Goal: Contribute content: Contribute content

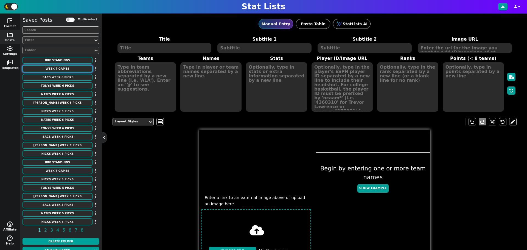
scroll to position [7, 0]
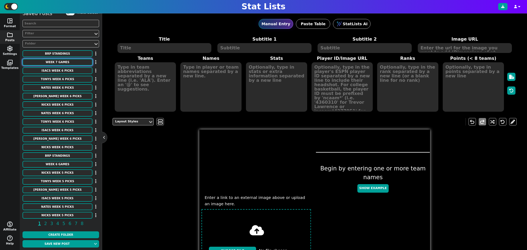
click at [68, 63] on button "Week 7 Games" at bounding box center [58, 62] width 70 height 7
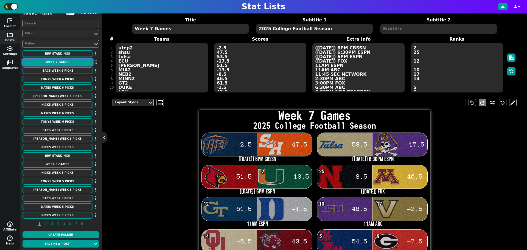
scroll to position [120, 0]
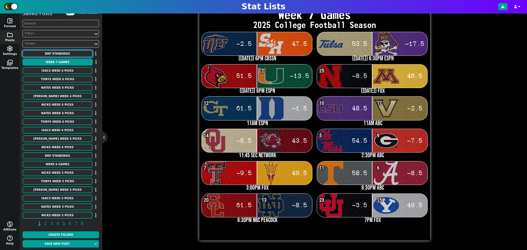
click at [71, 54] on button "BRP Standings" at bounding box center [58, 53] width 70 height 7
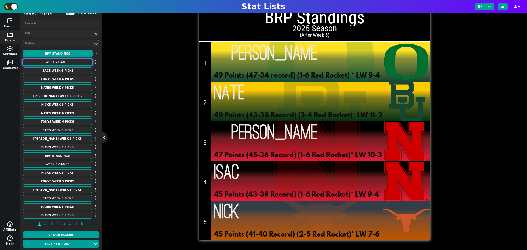
click at [51, 63] on button "Week 7 Games" at bounding box center [58, 62] width 70 height 7
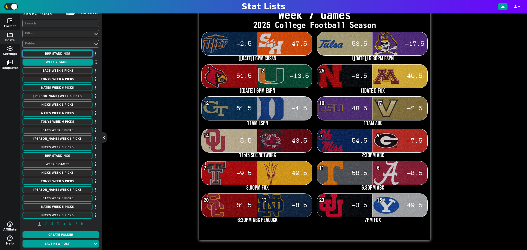
click at [58, 55] on button "BRP Standings" at bounding box center [58, 53] width 70 height 7
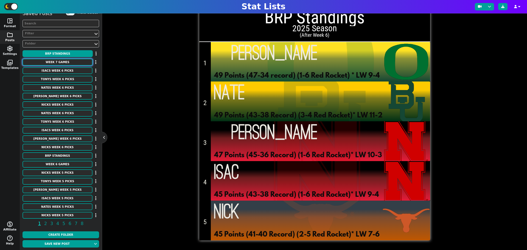
click at [56, 60] on button "Week 7 Games" at bounding box center [58, 62] width 70 height 7
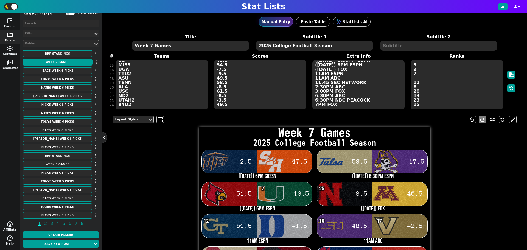
scroll to position [0, 0]
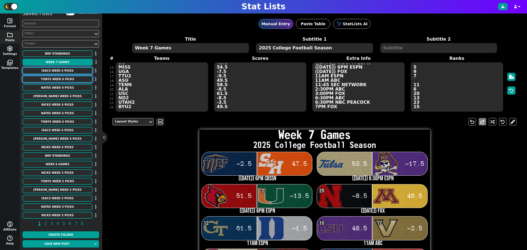
drag, startPoint x: 60, startPoint y: 72, endPoint x: 66, endPoint y: 76, distance: 7.6
click at [60, 72] on button "Isacs Week 6 Picks" at bounding box center [58, 70] width 70 height 7
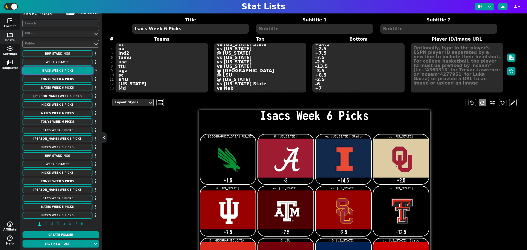
scroll to position [21, 0]
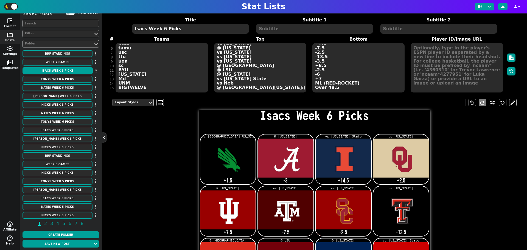
click at [146, 84] on textarea "unt Ala Ill ou ind2 tamu usc ttu uga sc BYU utah Md UNM BIGTWELVE" at bounding box center [162, 67] width 92 height 49
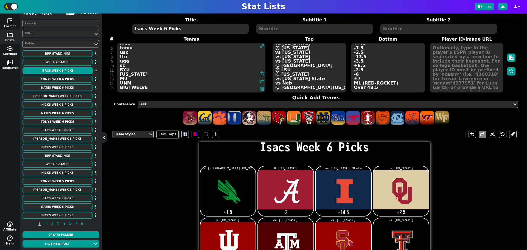
click at [149, 86] on textarea "unt Ala Ill ou ind2 tamu usc ttu uga sc BYU utah Md UNM BIGTWELVE" at bounding box center [191, 67] width 149 height 49
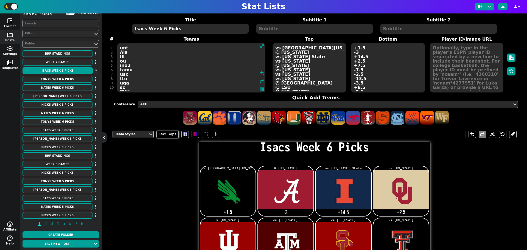
drag, startPoint x: 152, startPoint y: 88, endPoint x: 100, endPoint y: 38, distance: 71.6
click at [100, 38] on div "space_dashboard Format folder Posts settings Settings photo_library Templates m…" at bounding box center [263, 131] width 527 height 237
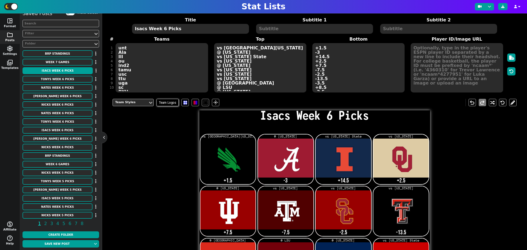
type textarea "unt Ala Ill ou ind2 tamu usc ttu uga sc BYU utah Md UNM BIGTWELVE"
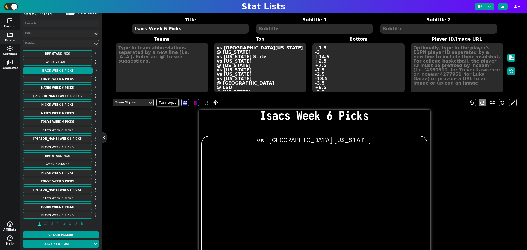
click at [163, 28] on textarea "Isacs Week 6 Picks" at bounding box center [190, 29] width 117 height 10
type textarea "Isacs Week 7 Picks"
click at [257, 70] on textarea "vs South Florida @ Missouri vs Ohio State vs Texas @ Oregon vs Florida vs Michi…" at bounding box center [260, 67] width 92 height 49
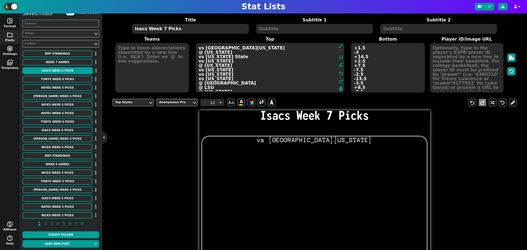
type input "12"
drag, startPoint x: 246, startPoint y: 88, endPoint x: 181, endPoint y: 27, distance: 89.0
click at [181, 27] on span "Title Isacs Week 7 Picks Subtitle 1 Subtitle 2 Teams Top vs South Florida @ Mis…" at bounding box center [315, 55] width 404 height 76
type textarea "vs South Florida @ Missouri vs Ohio State vs Texas @ Oregon vs Florida vs Michi…"
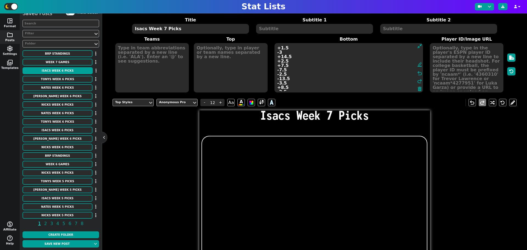
click at [370, 84] on textarea "+1.5 -3 +14.5 +2.5 +7.5 -7.5 -2.5 -13.5 -3.5 +8.5 -2.5 -6 +7 ML (RED-ROCKET) Ov…" at bounding box center [349, 67] width 149 height 49
type input "21"
drag, startPoint x: 310, startPoint y: 89, endPoint x: 258, endPoint y: 19, distance: 87.3
click at [258, 19] on span "Title Isacs Week 7 Picks Subtitle 1 Subtitle 2 Teams Top Bottom +1.5 -3 +14.5 +…" at bounding box center [315, 55] width 404 height 76
type textarea "+1.5 -3 +14.5 +2.5 +7.5 -7.5 -2.5 -13.5 -3.5 +8.5 -2.5 -6 +7 ML (RED-ROCKET) Ov…"
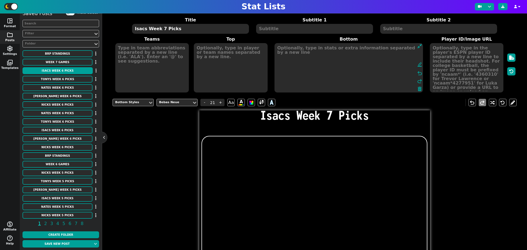
click at [160, 48] on textarea at bounding box center [152, 67] width 74 height 49
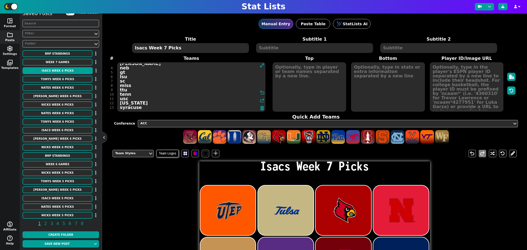
drag, startPoint x: 177, startPoint y: 165, endPoint x: 171, endPoint y: 196, distance: 31.4
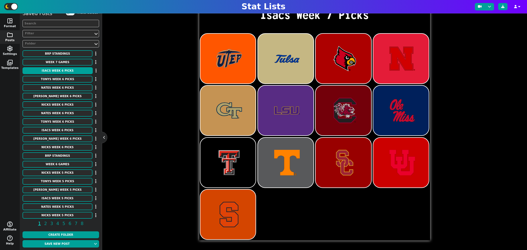
scroll to position [19, 0]
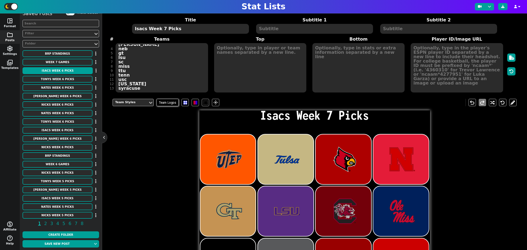
click at [153, 85] on div "Title Isacs Week 7 Picks Subtitle 1 Subtitle 2 # 1 2 3 4 5 6 7 8 9 10 11 12 13 …" at bounding box center [315, 55] width 404 height 76
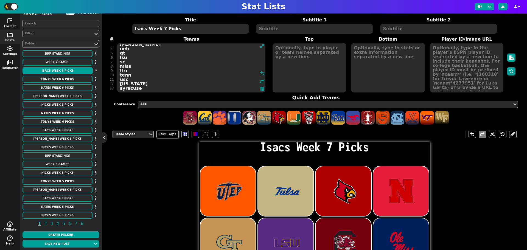
click at [151, 89] on textarea "utep tulsa lou neb gt lsu sc miss ttu tenn usc utah syracuse" at bounding box center [191, 67] width 149 height 49
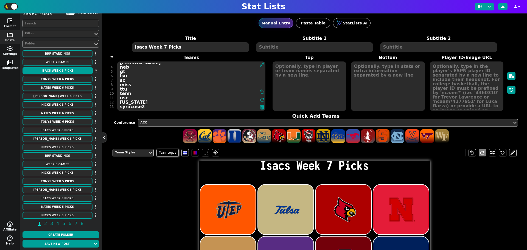
scroll to position [0, 0]
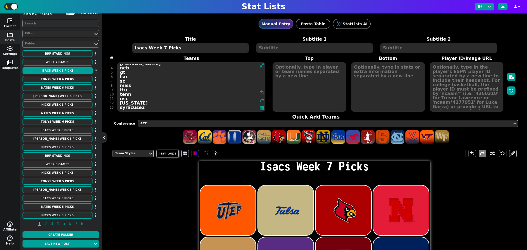
click at [132, 93] on textarea "utep tulsa lou neb gt lsu sc miss ttu tenn usc utah syracuse2" at bounding box center [191, 86] width 149 height 49
click at [132, 102] on textarea "utep tulsa lou neb gt lsu sc miss ttu tenn usc utah syracuse2" at bounding box center [191, 86] width 149 height 49
click at [149, 108] on textarea "utep tulsa lou neb gt lsu sc miss ttu tenn usc utah2 syracuse2" at bounding box center [191, 86] width 149 height 49
click at [207, 124] on div "ACC" at bounding box center [325, 123] width 370 height 5
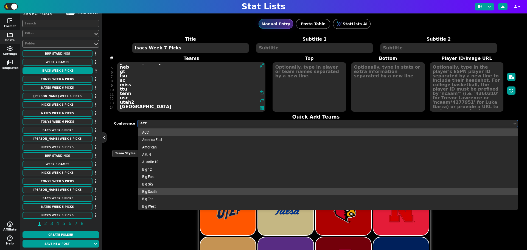
scroll to position [172, 0]
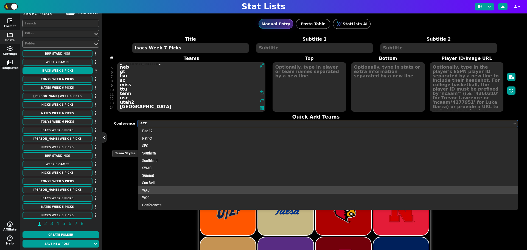
click at [199, 188] on div "WAC" at bounding box center [328, 189] width 380 height 7
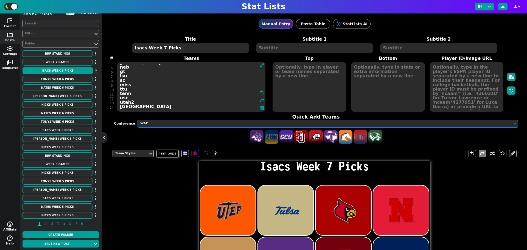
click at [217, 122] on div "WAC" at bounding box center [325, 123] width 370 height 5
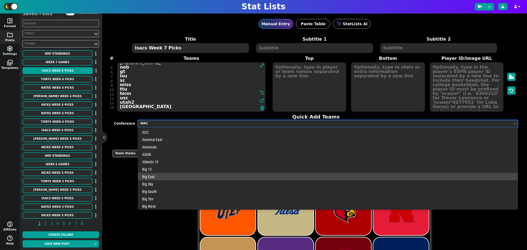
scroll to position [101, 0]
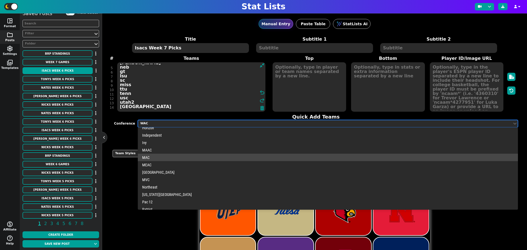
click at [182, 155] on div "MAC" at bounding box center [328, 157] width 380 height 7
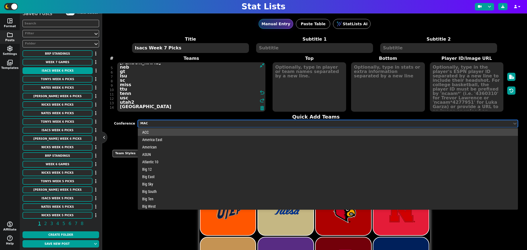
click at [183, 127] on div "MAC" at bounding box center [325, 123] width 374 height 7
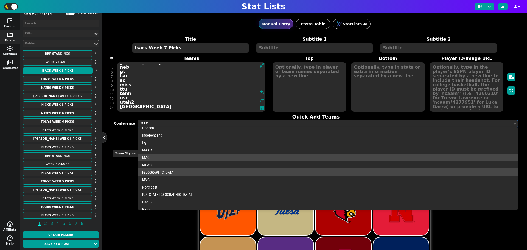
click at [175, 171] on div "Mtn West" at bounding box center [328, 172] width 380 height 7
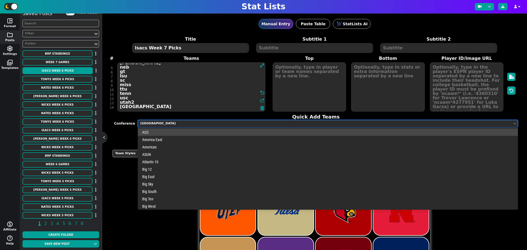
click at [171, 122] on div "Mtn West" at bounding box center [325, 123] width 370 height 5
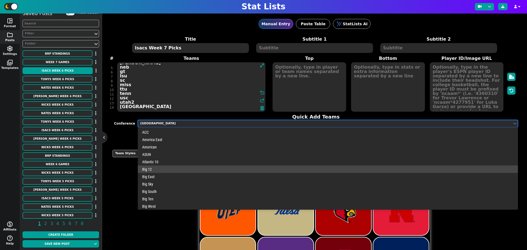
scroll to position [172, 0]
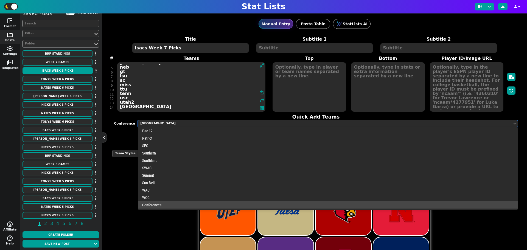
click at [167, 204] on div "Conferences" at bounding box center [328, 204] width 380 height 7
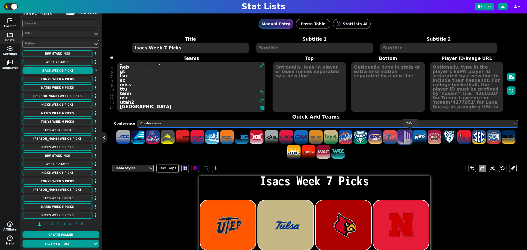
click at [410, 135] on span at bounding box center [405, 137] width 14 height 14
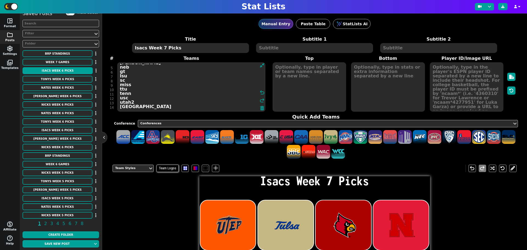
click at [130, 108] on textarea "utep tulsa lou neb gt lsu sc miss ttu tenn usc utah2 syracuse2 MWC" at bounding box center [191, 86] width 149 height 49
click at [133, 109] on textarea "utep tulsa [PERSON_NAME] neb gt lsu sc miss ttu tenn usc utah2 syracuse2 MWC" at bounding box center [191, 86] width 149 height 49
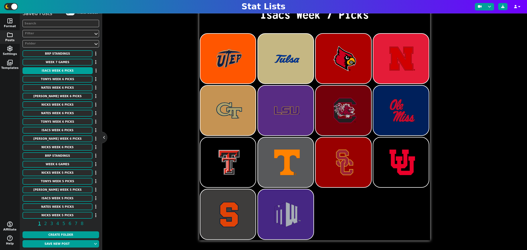
scroll to position [0, 0]
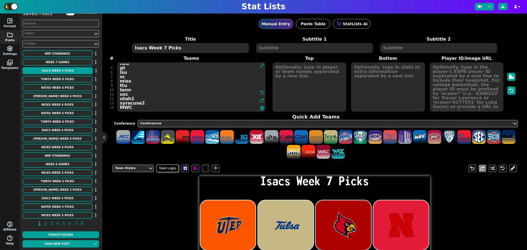
click at [142, 109] on textarea "utep tulsa [PERSON_NAME] neb gt lsu sc miss ttu tenn usc utah2 syracuse2 MWC" at bounding box center [191, 86] width 149 height 49
type textarea "utep tulsa [PERSON_NAME] neb gt lsu sc miss ttu tenn usc utah2 syracuse2 MWC"
click at [285, 66] on textarea at bounding box center [310, 86] width 74 height 49
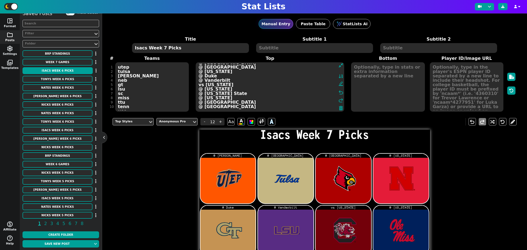
scroll to position [9, 0]
click at [224, 105] on textarea "@ Sam Houston @ East Carolina @ Miami @ Minnesota @ Duke @ Vanderbilt vs Oklaho…" at bounding box center [270, 86] width 149 height 49
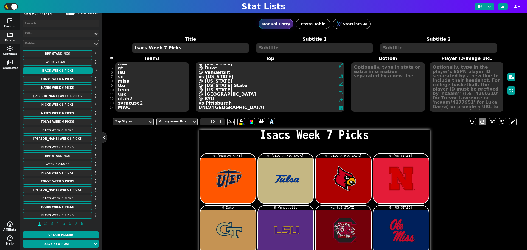
scroll to position [10, 0]
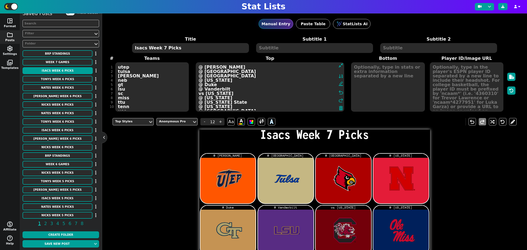
type textarea "@ [PERSON_NAME] @ [GEOGRAPHIC_DATA] @ [GEOGRAPHIC_DATA] @ [US_STATE] @ Duke @ V…"
click at [362, 65] on textarea at bounding box center [388, 86] width 74 height 49
type input "21"
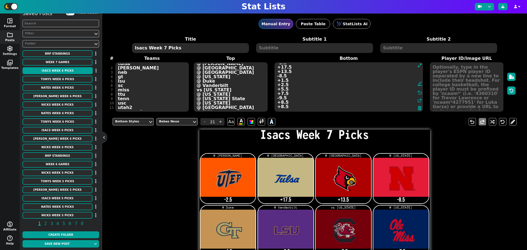
scroll to position [8, 0]
type textarea "-2.5 +17.5 +13.5 -8.5 +1.5 +2.5 +5.5 +7.5 -9.5 +8.5 +8.5 -3.5"
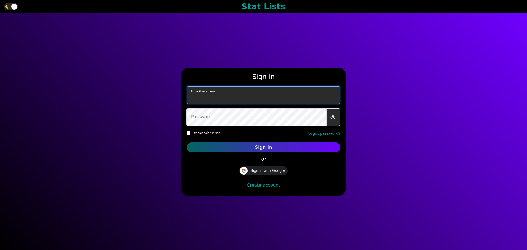
type input "njarecke11@gmail.com"
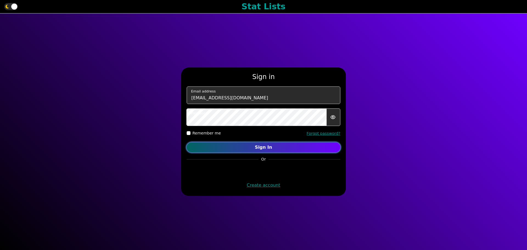
click at [271, 147] on button "Sign In" at bounding box center [264, 148] width 154 height 10
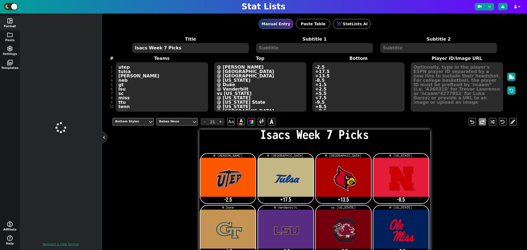
type input "23"
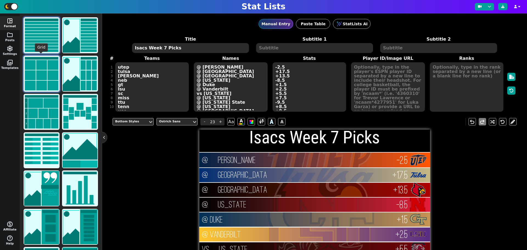
click at [42, 65] on img at bounding box center [41, 73] width 35 height 35
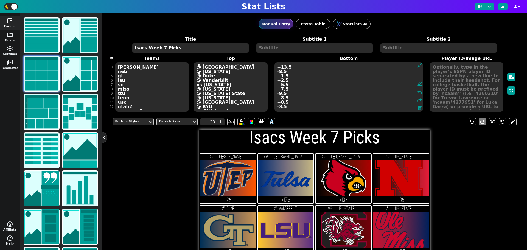
click at [323, 105] on textarea "-2.5 +17.5 +13.5 -8.5 +1.5 +2.5 +5.5 +7.5 -9.5 +8.5 +8.5 -3.5" at bounding box center [349, 86] width 149 height 49
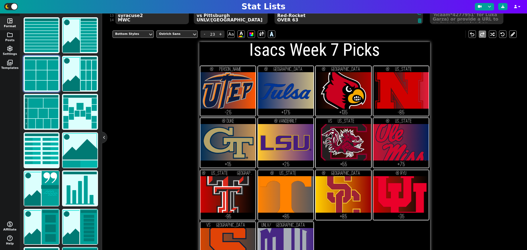
scroll to position [120, 0]
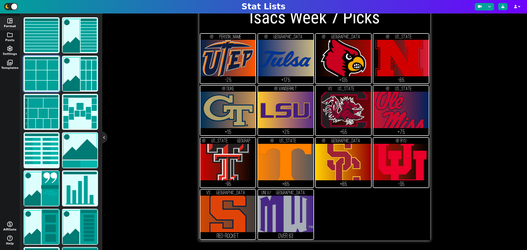
type textarea "-2.5 +17.5 +13.5 -8.5 +1.5 +2.5 +5.5 +7.5 -9.5 +8.5 +8.5 -3.5 Red-Rocket OVER 63"
click at [462, 181] on div "Bottom Styles Ostrich Sans - 23 + Aa A A undo redo Isacs Week 7 Picks @ Sam Hou…" at bounding box center [315, 117] width 404 height 247
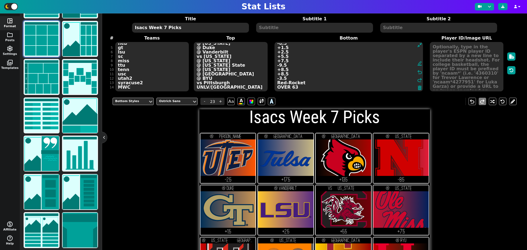
scroll to position [0, 0]
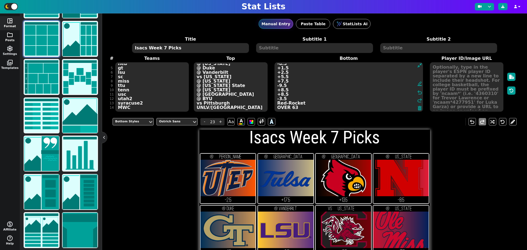
click at [7, 35] on span "folder" at bounding box center [10, 35] width 7 height 7
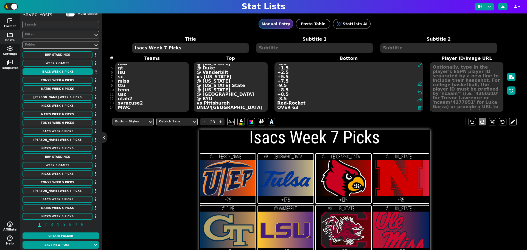
scroll to position [7, 0]
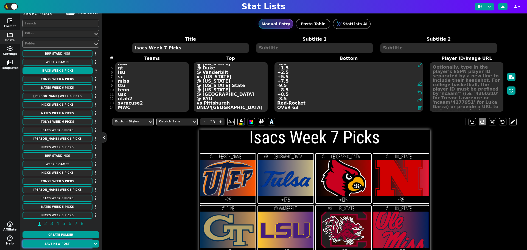
click at [72, 244] on button "Save new post" at bounding box center [57, 243] width 69 height 7
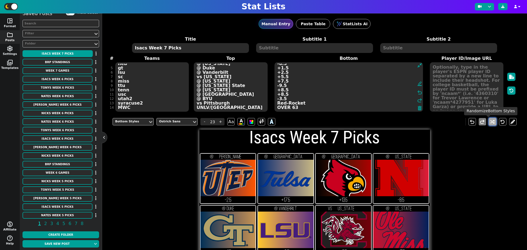
click at [489, 120] on button at bounding box center [492, 121] width 7 height 7
click at [225, 50] on textarea "Isacs Week 7 Picks" at bounding box center [190, 48] width 117 height 10
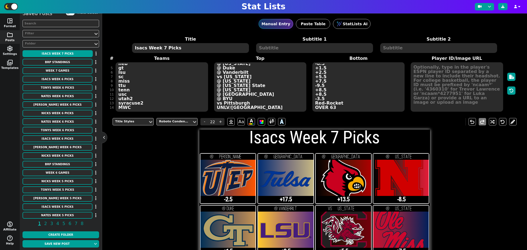
type input "20"
click at [406, 144] on h1 "Isacs Week 7 Picks" at bounding box center [314, 137] width 231 height 17
click at [465, 145] on div "Title Styles Roboto Condensed - 20 + Aa A A undo redo Isacs Week 7 Picks @ Sam …" at bounding box center [315, 237] width 404 height 247
click at [138, 92] on textarea "utep tulsa [PERSON_NAME] neb gt lsu sc miss ttu tenn usc utah2 syracuse2 MWC" at bounding box center [162, 86] width 92 height 49
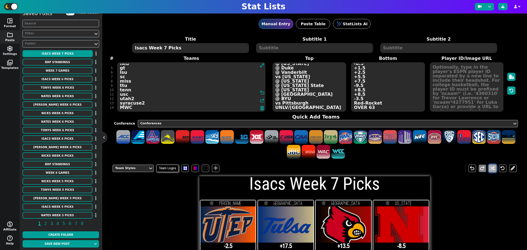
click at [489, 168] on button at bounding box center [492, 168] width 7 height 7
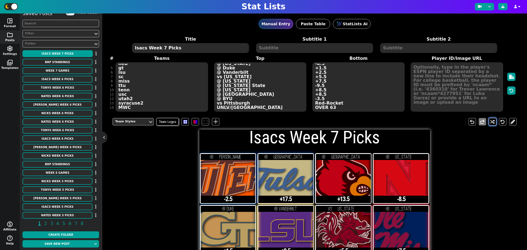
scroll to position [101, 0]
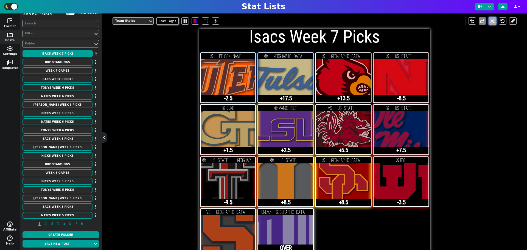
click at [489, 19] on button at bounding box center [492, 20] width 7 height 7
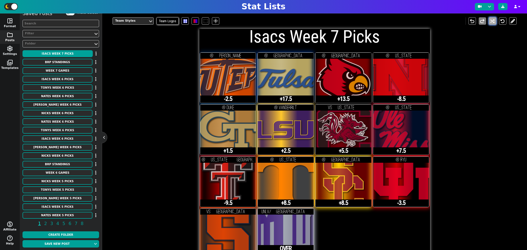
click at [489, 19] on button at bounding box center [492, 20] width 7 height 7
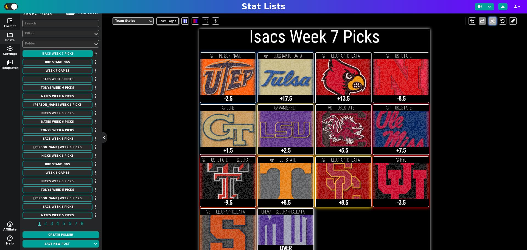
click at [489, 19] on button at bounding box center [492, 20] width 7 height 7
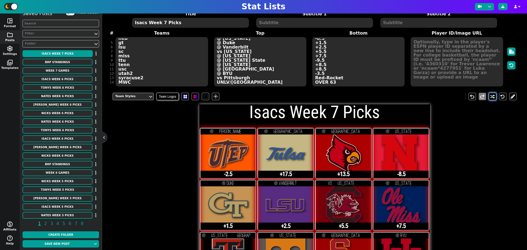
scroll to position [19, 0]
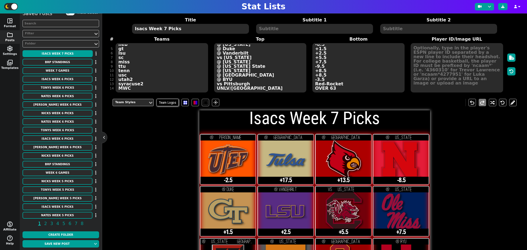
click at [267, 69] on textarea "@ [PERSON_NAME] @ [GEOGRAPHIC_DATA] @ [GEOGRAPHIC_DATA] @ [US_STATE] @ Duke @ V…" at bounding box center [260, 67] width 92 height 49
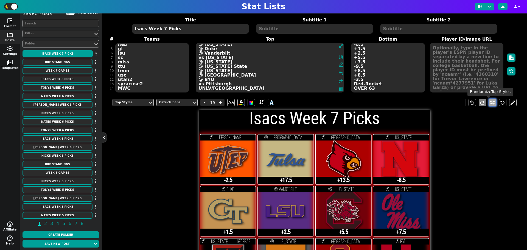
click at [489, 102] on button at bounding box center [492, 102] width 7 height 7
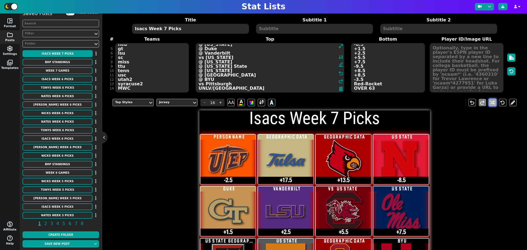
click at [489, 102] on button at bounding box center [492, 102] width 7 height 7
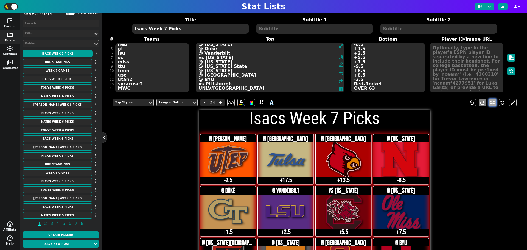
click at [489, 102] on button at bounding box center [492, 102] width 7 height 7
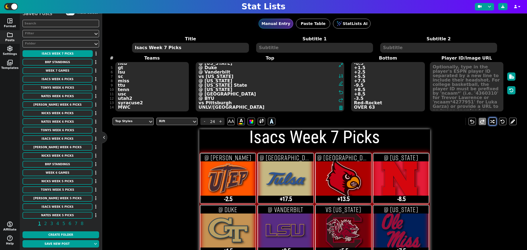
scroll to position [0, 0]
click at [401, 96] on textarea "-2.5 +17.5 +13.5 -8.5 +1.5 +2.5 +5.5 +7.5 -9.5 +8.5 +8.5 -3.5 Red-Rocket OVER 63" at bounding box center [388, 86] width 74 height 49
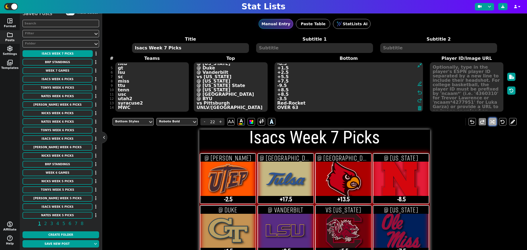
click at [489, 121] on button at bounding box center [492, 121] width 7 height 7
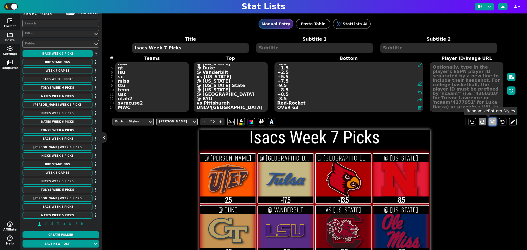
click at [489, 122] on button at bounding box center [492, 121] width 7 height 7
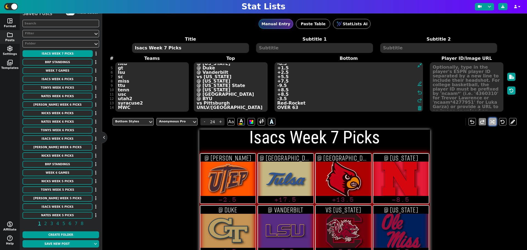
click at [489, 122] on button at bounding box center [492, 121] width 7 height 7
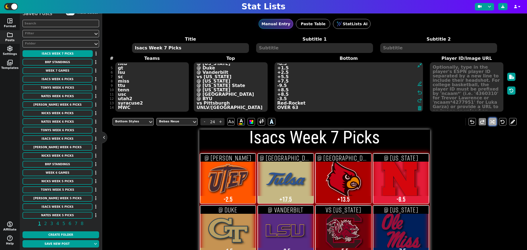
click at [489, 122] on button at bounding box center [492, 121] width 7 height 7
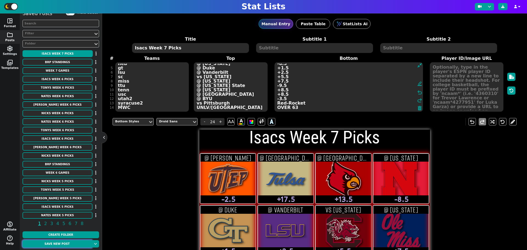
click at [63, 243] on button "Save new post" at bounding box center [57, 243] width 69 height 7
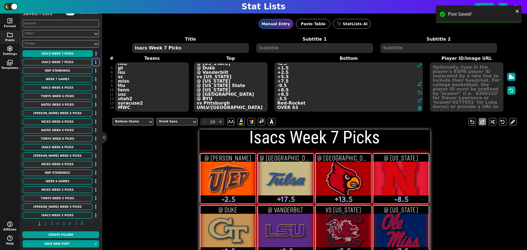
click at [93, 62] on button "button" at bounding box center [96, 62] width 7 height 7
click at [83, 90] on li "Delete" at bounding box center [80, 88] width 44 height 8
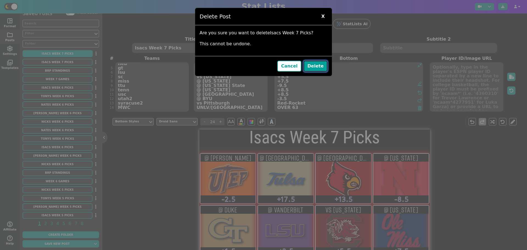
click at [314, 66] on button "Delete" at bounding box center [316, 66] width 24 height 11
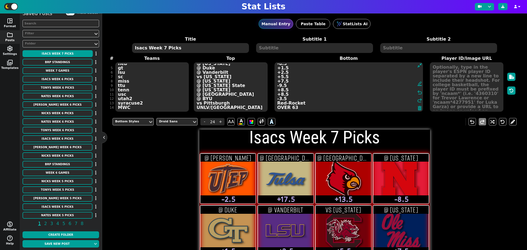
click at [146, 46] on textarea "Isacs Week 7 Picks" at bounding box center [190, 48] width 117 height 10
type input "20"
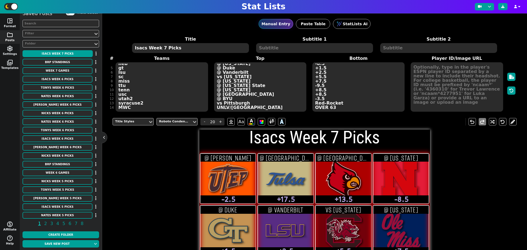
drag, startPoint x: 146, startPoint y: 48, endPoint x: 134, endPoint y: 49, distance: 12.1
click at [134, 49] on textarea "Isacs Week 7 Picks" at bounding box center [190, 48] width 117 height 10
type textarea "Tonys Week 7 Picks"
click at [127, 81] on textarea "utep tulsa [PERSON_NAME] neb gt lsu sc miss ttu tenn usc utah2 syracuse2 MWC" at bounding box center [162, 86] width 92 height 49
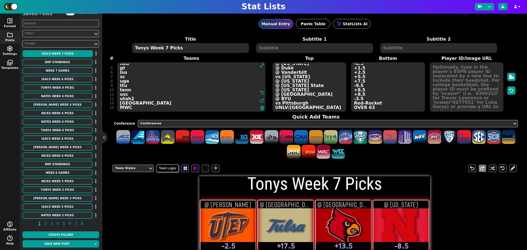
type textarea "utep tulsa lou neb gt lsu sc uga ttu tenn usc utah2 syracuse2 MWC"
click at [296, 81] on textarea "@ [PERSON_NAME] @ [GEOGRAPHIC_DATA] @ [GEOGRAPHIC_DATA] @ [US_STATE] @ Duke @ V…" at bounding box center [310, 86] width 74 height 49
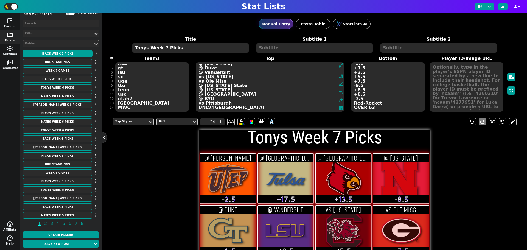
type textarea "@ Sam Houston @ East Carolina @ Miami @ Minnesota @ Duke @ Vanderbilt vs Oklaho…"
click at [353, 81] on textarea "-2.5 +17.5 +13.5 -8.5 +1.5 +2.5 +5.5 +7.5 -9.5 +8.5 +8.5 -3.5 Red-Rocket OVER 63" at bounding box center [388, 86] width 74 height 49
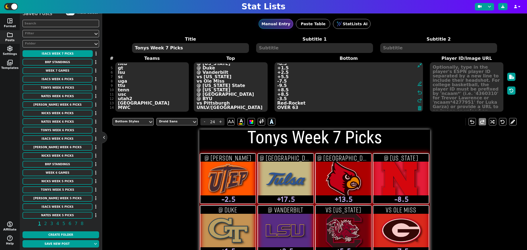
type textarea "-2.5 +17.5 +13.5 -8.5 +1.5 +2.5 +5.5 -7.5 -9.5 +8.5 +8.5 -3.5 Red-Rocket OVER 63"
click at [127, 90] on textarea "utep tulsa lou neb gt lsu sc uga ttu tenn usc utah2 syracuse2 MWC" at bounding box center [152, 86] width 74 height 49
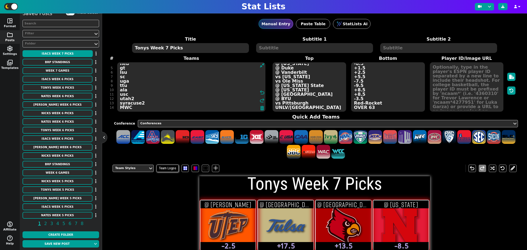
type textarea "utep tulsa lou neb gt lsu sc uga ttu ala usc utah2 syracuse2 MWC"
click at [300, 90] on textarea "@ Sam Houston @ East Carolina @ Miami @ Minnesota @ Duke @ Vanderbilt vs Oklaho…" at bounding box center [310, 86] width 74 height 49
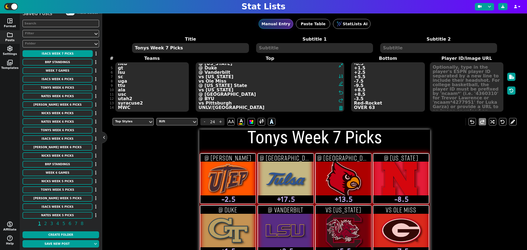
type textarea "@ Sam Houston @ East Carolina @ Miami @ Minnesota @ Duke @ Vanderbilt vs Oklaho…"
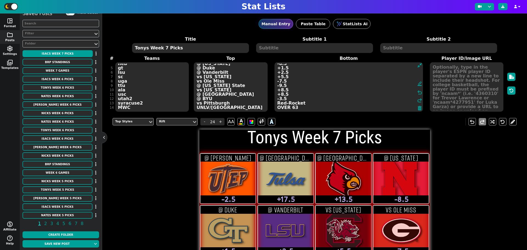
click at [354, 90] on textarea "-2.5 +17.5 +13.5 -8.5 +1.5 +2.5 +5.5 -7.5 -9.5 +8.5 +8.5 -3.5 Red-Rocket OVER 63" at bounding box center [349, 86] width 149 height 49
type textarea "-2.5 +17.5 +13.5 -8.5 +1.5 +2.5 +5.5 -7.5 -9.5 -8.5 +8.5 -3.5 Red-Rocket OVER 63"
click at [138, 102] on div "Title Tonys Week 7 Picks Subtitle 1 Subtitle 2 # 1 2 3 4 5 6 7 8 9 10 11 12 13 …" at bounding box center [315, 74] width 404 height 76
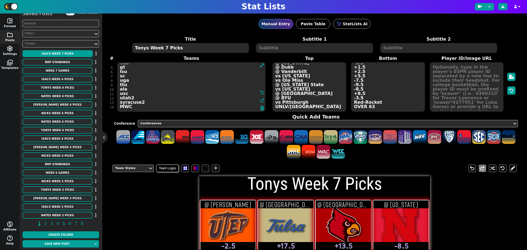
drag, startPoint x: 139, startPoint y: 101, endPoint x: 121, endPoint y: 102, distance: 18.7
click at [121, 102] on textarea "utep tulsa lou neb gt lsu sc uga ttu ala usc utah2 syracuse2 MWC" at bounding box center [191, 86] width 149 height 49
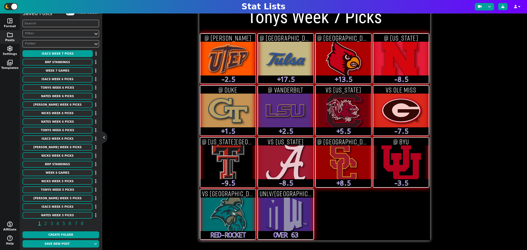
scroll to position [66, 0]
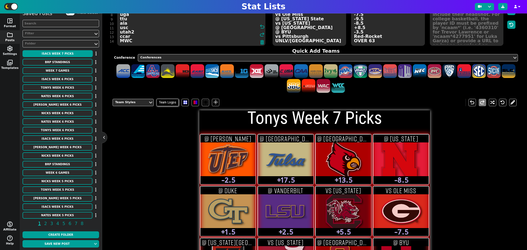
type textarea "utep tulsa lou neb gt lsu sc uga ttu ala usc utah2 ccar MWC"
click at [298, 35] on textarea "@ Sam Houston @ East Carolina @ Miami @ Minnesota @ Duke @ Vanderbilt vs Oklaho…" at bounding box center [310, 20] width 74 height 49
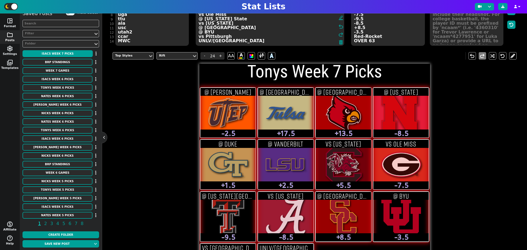
drag, startPoint x: 236, startPoint y: 37, endPoint x: 199, endPoint y: 36, distance: 36.8
click at [199, 36] on textarea "@ Sam Houston @ East Carolina @ Miami @ Minnesota @ Duke @ Vanderbilt vs Oklaho…" at bounding box center [270, 20] width 149 height 49
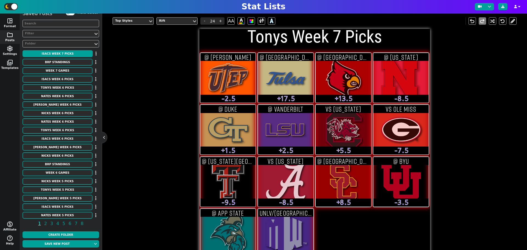
scroll to position [0, 0]
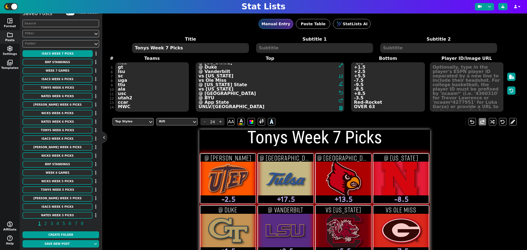
type textarea "@ Sam Houston @ East Carolina @ Miami @ Minnesota @ Duke @ Vanderbilt vs Oklaho…"
click at [141, 107] on div "Title Tonys Week 7 Picks Subtitle 1 Subtitle 2 # 1 2 3 4 5 6 7 8 9 10 11 12 13 …" at bounding box center [315, 74] width 404 height 76
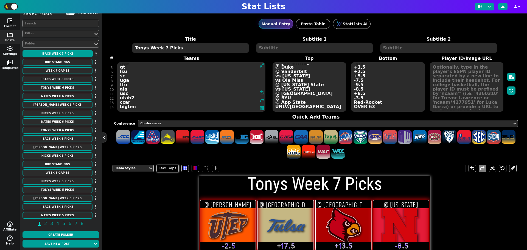
type textarea "utep tulsa lou neb gt lsu sc uga ttu ala usc utah2 ccar bigten"
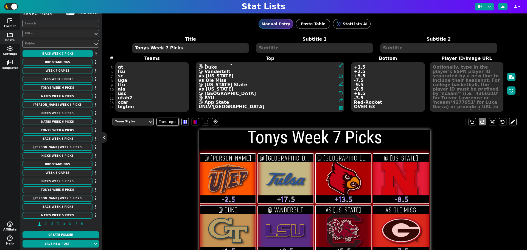
click at [308, 108] on textarea "@ Sam Houston @ East Carolina @ Miami @ Minnesota @ Duke @ Vanderbilt vs Oklaho…" at bounding box center [270, 86] width 149 height 49
drag, startPoint x: 241, startPoint y: 108, endPoint x: 199, endPoint y: 107, distance: 41.7
click at [199, 107] on textarea "@ Sam Houston @ East Carolina @ Miami @ Minnesota @ Duke @ Vanderbilt vs Oklaho…" at bounding box center [270, 86] width 149 height 49
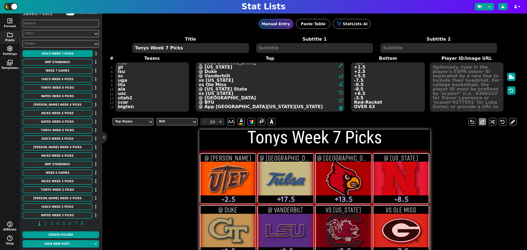
type textarea "@ [PERSON_NAME] @ [GEOGRAPHIC_DATA] @ [GEOGRAPHIC_DATA] @ [US_STATE] @ Duke @ V…"
click at [372, 106] on textarea "-2.5 +17.5 +13.5 -8.5 +1.5 +2.5 +5.5 -7.5 -9.5 -8.5 +8.5 -3.5 Red-Rocket OVER 63" at bounding box center [388, 86] width 74 height 49
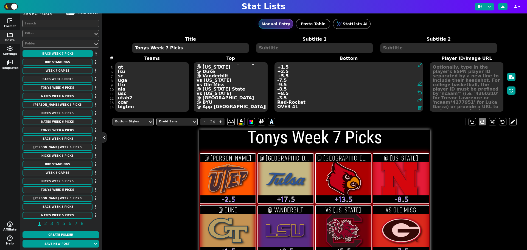
type textarea "-2.5 +17.5 +13.5 -8.5 +1.5 +2.5 +5.5 -7.5 -9.5 -8.5 +8.5 -3.5 Red-Rocket OVER 41"
click at [137, 109] on div "Title Tonys Week 7 Picks Subtitle 1 Subtitle 2 # 1 2 3 4 5 6 7 8 9 10 11 12 13 …" at bounding box center [315, 74] width 404 height 76
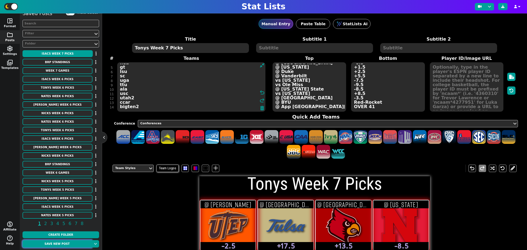
type textarea "utep tulsa [PERSON_NAME] neb gt lsu sc uga ttu ala usc utah2 ccar bigten2"
click at [70, 243] on button "Save new post" at bounding box center [57, 243] width 69 height 7
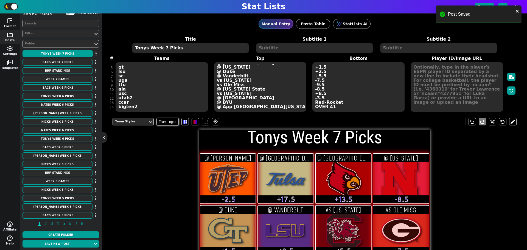
click at [149, 48] on textarea "Tonys Week 7 Picks" at bounding box center [190, 48] width 117 height 10
click at [147, 48] on textarea "Tonys Week 7 Picks" at bounding box center [190, 48] width 117 height 10
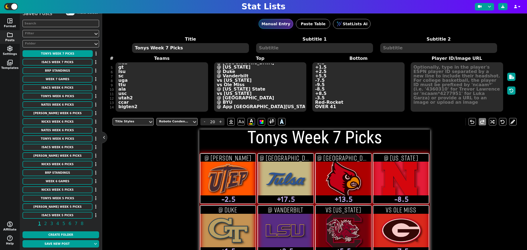
drag, startPoint x: 147, startPoint y: 48, endPoint x: 137, endPoint y: 50, distance: 10.0
click at [137, 50] on textarea "Tonys Week 7 Picks" at bounding box center [190, 48] width 117 height 10
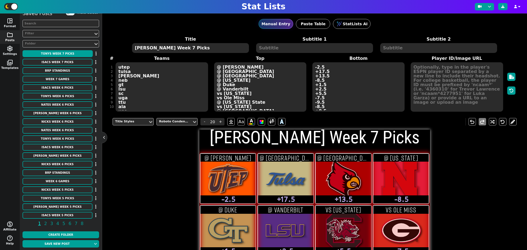
type textarea "Nate Week 7 Picks"
click at [128, 67] on textarea "utep tulsa [PERSON_NAME] neb gt lsu sc uga ttu ala usc utah2 ccar bigten2" at bounding box center [162, 86] width 92 height 49
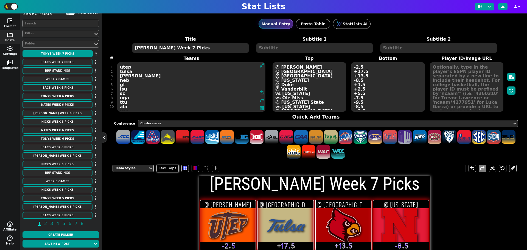
drag, startPoint x: 130, startPoint y: 66, endPoint x: 122, endPoint y: 66, distance: 8.5
click at [122, 66] on textarea "utep tulsa [PERSON_NAME] neb gt lsu sc uga ttu ala usc utah2 ccar bigten2" at bounding box center [191, 86] width 149 height 49
type textarea "shsu tulsa lou neb gt lsu sc uga ttu ala usc utah2 ccar bigten2"
click at [311, 66] on textarea "@ [PERSON_NAME] @ [GEOGRAPHIC_DATA] @ [GEOGRAPHIC_DATA] @ [US_STATE] @ Duke @ V…" at bounding box center [310, 86] width 74 height 49
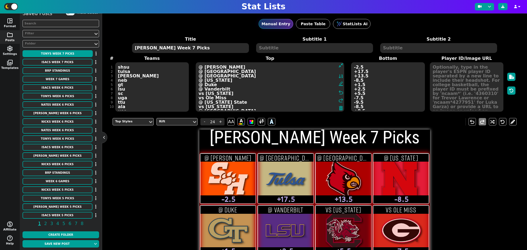
drag, startPoint x: 231, startPoint y: 67, endPoint x: 199, endPoint y: 68, distance: 32.4
click at [199, 68] on textarea "@ [PERSON_NAME] @ [GEOGRAPHIC_DATA] @ [GEOGRAPHIC_DATA] @ [US_STATE] @ Duke @ V…" at bounding box center [270, 86] width 149 height 49
type textarea "vs UTEP @ East Carolina @ Miami @ Minnesota @ Duke @ Vanderbilt vs Oklahoma vs …"
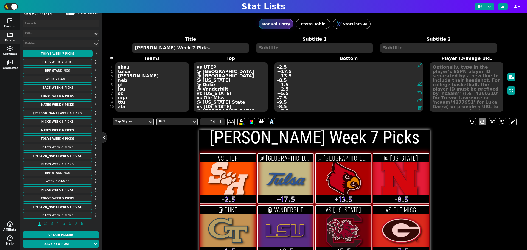
click at [354, 68] on textarea "-2.5 +17.5 +13.5 -8.5 +1.5 +2.5 +5.5 -7.5 -9.5 -8.5 +8.5 -3.5 Red-Rocket OVER 41" at bounding box center [349, 86] width 149 height 49
type textarea "+2.5 +17.5 +13.5 -8.5 +1.5 +2.5 +5.5 -7.5 -9.5 -8.5 +8.5 -3.5 Red-Rocket OVER 41"
click at [135, 72] on textarea "shsu tulsa lou neb gt lsu sc uga ttu ala usc utah2 ccar bigten2" at bounding box center [152, 86] width 74 height 49
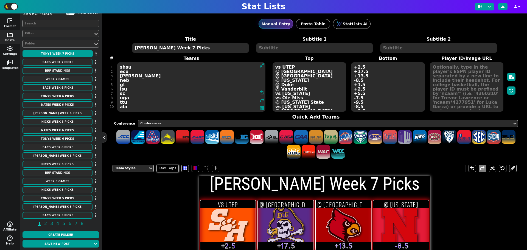
type textarea "shsu ecu lou neb gt lsu sc uga ttu ala usc utah2 ccar bigten2"
click at [304, 71] on textarea "vs UTEP @ East Carolina @ Miami @ Minnesota @ Duke @ Vanderbilt vs Oklahoma vs …" at bounding box center [310, 86] width 74 height 49
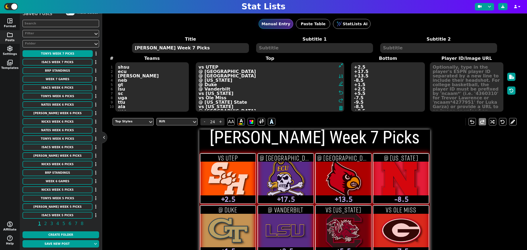
drag, startPoint x: 234, startPoint y: 70, endPoint x: 195, endPoint y: 69, distance: 39.0
click at [196, 69] on textarea "vs UTEP @ East Carolina @ Miami @ Minnesota @ Duke @ Vanderbilt vs Oklahoma vs …" at bounding box center [270, 86] width 149 height 49
type textarea "vs UTEP vs Tulsa @ Miami @ Minnesota @ Duke @ Vanderbilt vs Oklahoma vs Ole Mis…"
click at [354, 71] on textarea "+2.5 +17.5 +13.5 -8.5 +1.5 +2.5 +5.5 -7.5 -9.5 -8.5 +8.5 -3.5 Red-Rocket OVER 41" at bounding box center [388, 86] width 74 height 49
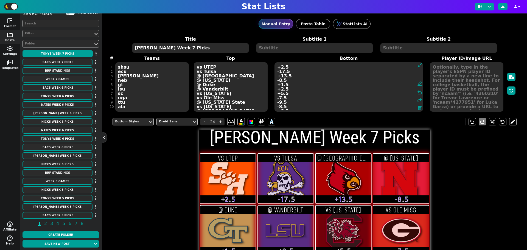
type textarea "+2.5 -17.5 +13.5 -8.5 +1.5 +2.5 +5.5 -7.5 -9.5 -8.5 +8.5 -3.5 Red-Rocket OVER 41"
click at [127, 79] on textarea "shsu ecu lou neb gt lsu sc uga ttu ala usc utah2 ccar bigten2" at bounding box center [152, 86] width 74 height 49
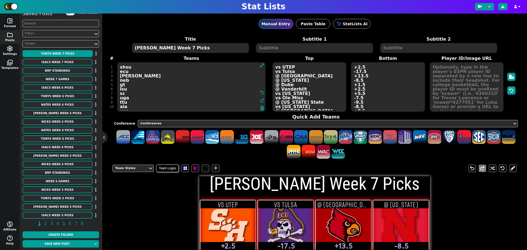
click at [127, 76] on textarea "shsu ecu lou neb gt lsu sc uga ttu ala usc utah2 ccar bigten2" at bounding box center [191, 86] width 149 height 49
drag, startPoint x: 129, startPoint y: 76, endPoint x: 120, endPoint y: 75, distance: 8.5
click at [120, 75] on textarea "shsu ecu lou neb gt lsu sc uga ttu ala usc utah2 ccar bigten2" at bounding box center [191, 86] width 149 height 49
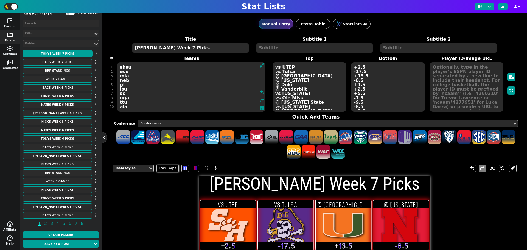
type textarea "shsu ecu mia neb gt lsu sc uga ttu ala usc utah2 ccar bigten2"
click at [297, 75] on textarea "vs UTEP vs Tulsa @ Miami @ Minnesota @ Duke @ Vanderbilt vs Oklahoma vs Ole Mis…" at bounding box center [310, 86] width 74 height 49
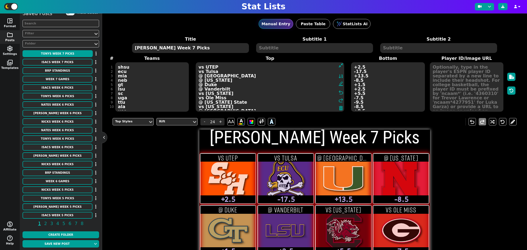
drag, startPoint x: 216, startPoint y: 76, endPoint x: 201, endPoint y: 74, distance: 15.7
click at [199, 76] on textarea "vs UTEP vs Tulsa @ Miami @ Minnesota @ Duke @ Vanderbilt vs Oklahoma vs Ole Mis…" at bounding box center [270, 86] width 149 height 49
type textarea "vs UTEP vs Tulsa vs Louisville @ Minnesota @ Duke @ Vanderbilt vs Oklahoma vs O…"
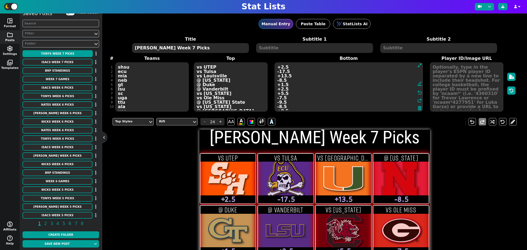
click at [355, 76] on textarea "+2.5 -17.5 +13.5 -8.5 +1.5 +2.5 +5.5 -7.5 -9.5 -8.5 +8.5 -3.5 Red-Rocket OVER 41" at bounding box center [349, 86] width 149 height 49
type textarea "+2.5 -17.5 -13.5 -8.5 +1.5 +2.5 +5.5 -7.5 -9.5 -8.5 +8.5 -3.5 Red-Rocket OVER 41"
click at [123, 85] on textarea "shsu ecu mia neb gt lsu sc uga ttu ala usc utah2 ccar bigten2" at bounding box center [152, 86] width 74 height 49
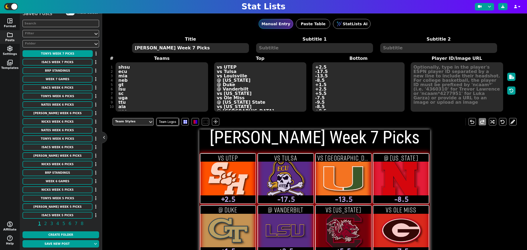
click at [146, 48] on textarea "Nate Week 7 Picks" at bounding box center [190, 48] width 117 height 10
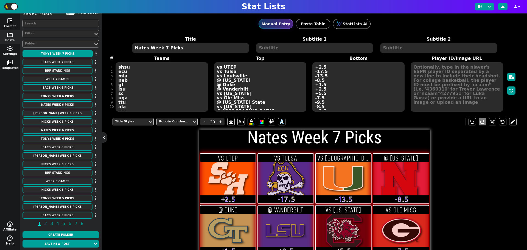
type textarea "Nates Week 7 Picks"
click at [124, 88] on textarea "shsu ecu mia neb gt lsu sc uga ttu ala usc utah2 ccar bigten2" at bounding box center [162, 86] width 92 height 49
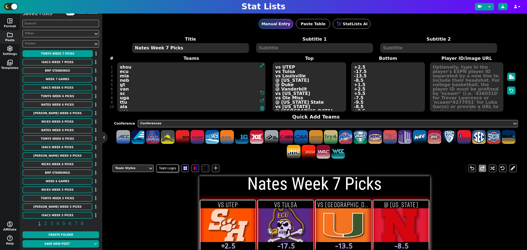
type textarea "shsu ecu mia neb gt van sc uga ttu ala usc utah2 ccar bigten2"
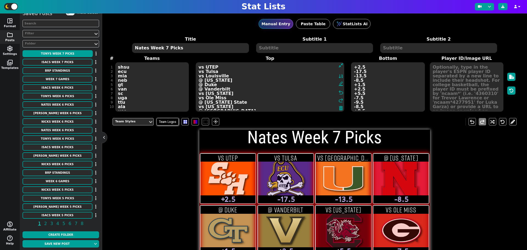
drag, startPoint x: 302, startPoint y: 89, endPoint x: 200, endPoint y: 89, distance: 102.1
click at [200, 89] on textarea "vs UTEP vs Tulsa vs Louisville @ Minnesota @ Duke @ Vanderbilt vs Oklahoma vs O…" at bounding box center [270, 86] width 149 height 49
type textarea "vs UTEP vs Tulsa vs Louisville @ Minnesota @ Duke vs LSU vs Oklahoma vs Ole Mis…"
click at [354, 88] on textarea "+2.5 -17.5 -13.5 -8.5 +1.5 +2.5 +5.5 -7.5 -9.5 -8.5 +8.5 -3.5 Red-Rocket OVER 41" at bounding box center [388, 86] width 74 height 49
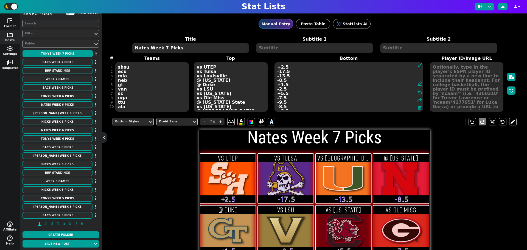
type textarea "+2.5 -17.5 -13.5 -8.5 +1.5 -2.5 +5.5 -7.5 -9.5 -8.5 +8.5 -3.5 Red-Rocket OVER 41"
click at [127, 98] on textarea "shsu ecu mia neb gt van sc uga ttu ala usc utah2 ccar bigten2" at bounding box center [152, 86] width 74 height 49
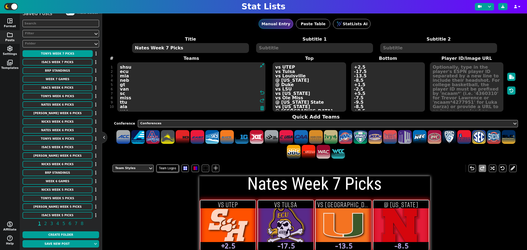
type textarea "shsu ecu mia neb gt van sc miss ttu ala usc utah2 ccar bigten2"
drag, startPoint x: 300, startPoint y: 97, endPoint x: 294, endPoint y: 96, distance: 5.8
click at [300, 97] on textarea "vs UTEP vs Tulsa vs Louisville @ Minnesota @ Duke vs LSU vs Oklahoma vs Ole Mis…" at bounding box center [310, 86] width 74 height 49
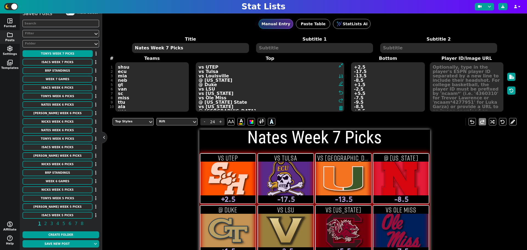
drag, startPoint x: 222, startPoint y: 97, endPoint x: 197, endPoint y: 99, distance: 25.3
click at [197, 99] on textarea "vs UTEP vs Tulsa vs Louisville @ Minnesota @ Duke vs LSU vs Oklahoma vs Ole Mis…" at bounding box center [270, 86] width 149 height 49
type textarea "vs UTEP vs Tulsa vs Louisville @ Minnesota @ Duke vs LSU vs Oklahoma @ Georgia …"
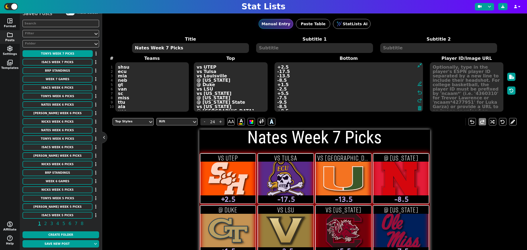
click at [353, 98] on textarea "+2.5 -17.5 -13.5 -8.5 +1.5 -2.5 +5.5 -7.5 -9.5 -8.5 +8.5 -3.5 Red-Rocket OVER 41" at bounding box center [349, 86] width 149 height 49
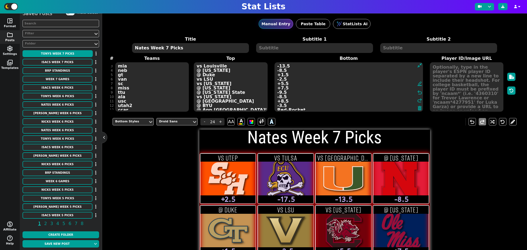
scroll to position [17, 0]
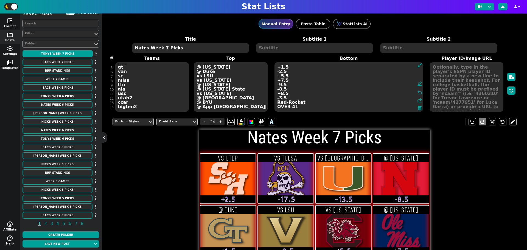
type textarea "+2.5 -17.5 -13.5 -8.5 +1.5 -2.5 +5.5 +7.5 -9.5 -8.5 +8.5 -3.5 Red-Rocket OVER 41"
click at [130, 97] on textarea "shsu ecu mia neb gt van sc miss ttu ala usc utah2 ccar bigten2" at bounding box center [152, 86] width 74 height 49
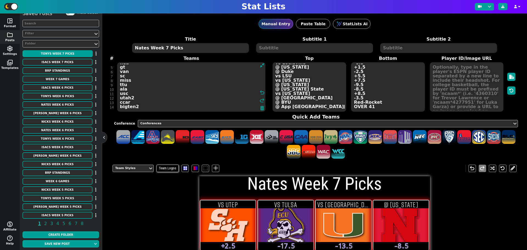
drag, startPoint x: 131, startPoint y: 98, endPoint x: 120, endPoint y: 99, distance: 10.4
click at [120, 99] on textarea "shsu ecu mia neb gt van sc miss ttu ala usc utah2 ccar bigten2" at bounding box center [191, 86] width 149 height 49
type textarea "shsu ecu mia neb gt van sc miss ttu ala usc byu ccar bigten2"
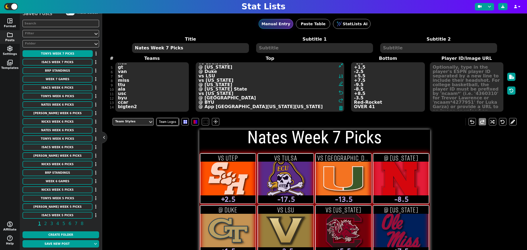
click at [287, 98] on textarea "vs UTEP vs Tulsa vs Louisville @ Minnesota @ Duke vs LSU vs Oklahoma @ Georgia …" at bounding box center [270, 86] width 149 height 49
drag, startPoint x: 213, startPoint y: 99, endPoint x: 198, endPoint y: 99, distance: 14.8
click at [198, 99] on textarea "vs UTEP vs Tulsa vs Louisville @ Minnesota @ Duke vs LSU vs Oklahoma @ Georgia …" at bounding box center [270, 86] width 149 height 49
type textarea "vs UTEP vs Tulsa vs Louisville @ Minnesota @ Duke vs LSU vs Oklahoma @ Georgia …"
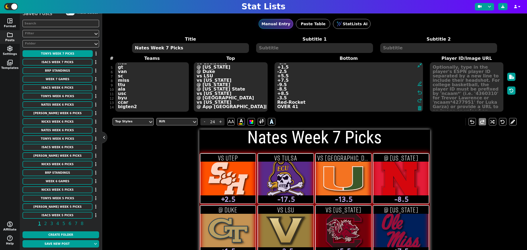
click at [354, 99] on textarea "+2.5 -17.5 -13.5 -8.5 +1.5 -2.5 +5.5 +7.5 -9.5 -8.5 +8.5 -3.5 Red-Rocket OVER 41" at bounding box center [349, 86] width 149 height 49
type textarea "+2.5 -17.5 -13.5 -8.5 +1.5 -2.5 +5.5 +7.5 -9.5 -8.5 +8.5 +3.5 Red-Rocket OVER 41"
click at [125, 100] on div "Title Nates Week 7 Picks Subtitle 1 Subtitle 2 # 1 2 3 4 5 6 7 8 9 10 11 12 13 …" at bounding box center [315, 74] width 404 height 76
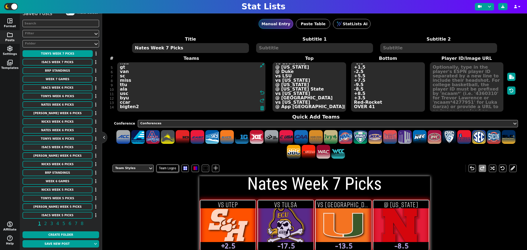
drag, startPoint x: 127, startPoint y: 102, endPoint x: 121, endPoint y: 102, distance: 6.9
click at [121, 102] on textarea "shsu ecu mia neb gt van sc miss ttu ala usc byu ccar bigten2" at bounding box center [191, 86] width 149 height 49
type textarea "shsu ecu mia neb gt van sc miss ttu ala usc byu SMU bigten2"
drag, startPoint x: 298, startPoint y: 102, endPoint x: 295, endPoint y: 101, distance: 3.3
click at [299, 102] on textarea "vs UTEP vs Tulsa vs Louisville @ Minnesota @ Duke vs LSU vs Oklahoma @ Georgia …" at bounding box center [310, 86] width 74 height 49
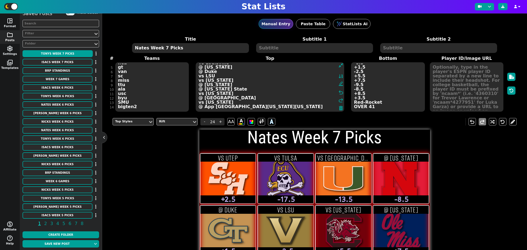
drag, startPoint x: 227, startPoint y: 101, endPoint x: 205, endPoint y: 102, distance: 22.0
click at [203, 102] on textarea "vs UTEP vs Tulsa vs Louisville @ Minnesota @ Duke vs LSU vs Oklahoma @ Georgia …" at bounding box center [270, 86] width 149 height 49
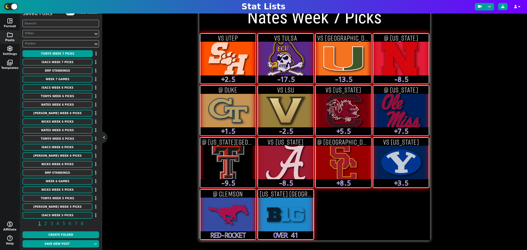
scroll to position [0, 0]
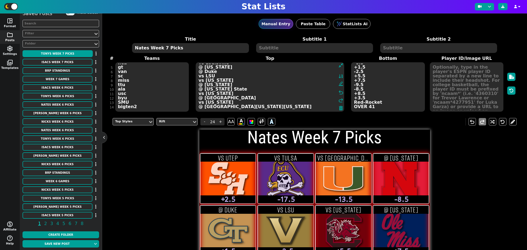
type textarea "vs UTEP vs Tulsa vs Louisville @ Minnesota @ Duke vs LSU vs Oklahoma @ Georgia …"
click at [138, 106] on div "Title Nates Week 7 Picks Subtitle 1 Subtitle 2 # 1 2 3 4 5 6 7 8 9 10 11 12 13 …" at bounding box center [315, 74] width 404 height 76
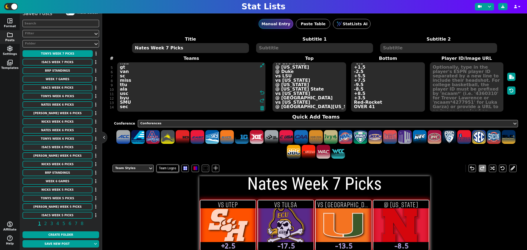
type textarea "shsu ecu mia neb gt van sc miss ttu ala usc byu SMU sec"
click at [312, 104] on textarea "vs UTEP vs Tulsa vs Louisville @ Minnesota @ Duke vs LSU vs Oklahoma @ Georgia …" at bounding box center [310, 86] width 74 height 49
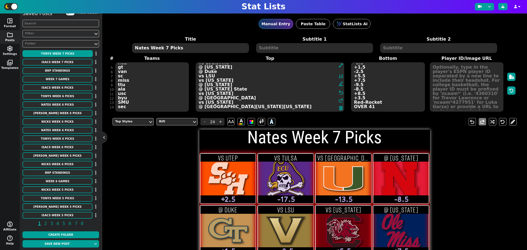
drag, startPoint x: 242, startPoint y: 109, endPoint x: 202, endPoint y: 106, distance: 39.9
click at [202, 106] on textarea "vs UTEP vs Tulsa vs Louisville @ Minnesota @ Duke vs LSU vs Oklahoma @ Georgia …" at bounding box center [270, 86] width 149 height 49
type textarea "vs UTEP vs Tulsa vs Louisville @ Minnesota @ Duke vs LSU vs Oklahoma @ Georgia …"
click at [381, 107] on textarea "+2.5 -17.5 -13.5 -8.5 +1.5 -2.5 +5.5 +7.5 -9.5 -8.5 +8.5 +3.5 Red-Rocket OVER 41" at bounding box center [388, 86] width 74 height 49
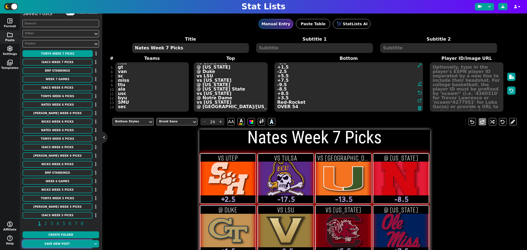
type textarea "+2.5 -17.5 -13.5 -8.5 +1.5 -2.5 +5.5 +7.5 -9.5 -8.5 +8.5 +3.5 Red-Rocket OVER 54"
click at [82, 245] on button "Save new post" at bounding box center [57, 243] width 69 height 7
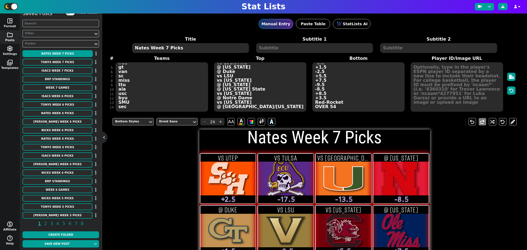
click at [147, 48] on textarea "Nates Week 7 Picks" at bounding box center [190, 48] width 117 height 10
type input "20"
drag, startPoint x: 146, startPoint y: 48, endPoint x: 136, endPoint y: 48, distance: 9.6
click at [136, 48] on textarea "Nates Week 7 Picks" at bounding box center [190, 48] width 117 height 10
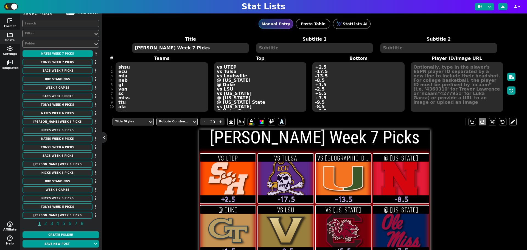
type textarea "[PERSON_NAME] Week 7 Picks"
click at [126, 89] on textarea "shsu ecu mia neb gt van sc miss ttu ala usc byu SMU sec" at bounding box center [162, 86] width 92 height 49
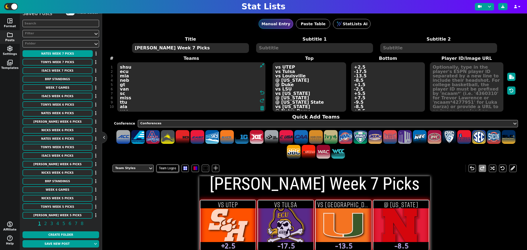
drag, startPoint x: 127, startPoint y: 89, endPoint x: 121, endPoint y: 90, distance: 6.9
click at [121, 90] on textarea "shsu ecu mia neb gt van sc miss ttu ala usc byu SMU sec" at bounding box center [191, 86] width 149 height 49
type textarea "shsu ecu mia neb gt lsu sc miss ttu ala usc byu SMU sec"
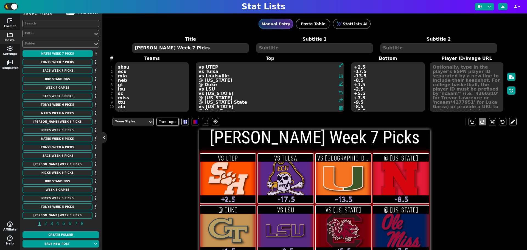
click at [288, 89] on textarea "vs UTEP vs Tulsa vs Louisville @ Minnesota @ Duke vs LSU vs Oklahoma @ Georgia …" at bounding box center [270, 86] width 149 height 49
drag, startPoint x: 214, startPoint y: 90, endPoint x: 199, endPoint y: 90, distance: 15.7
click at [199, 90] on textarea "vs UTEP vs Tulsa vs Louisville @ Minnesota @ Duke vs LSU vs Oklahoma @ Georgia …" at bounding box center [270, 86] width 149 height 49
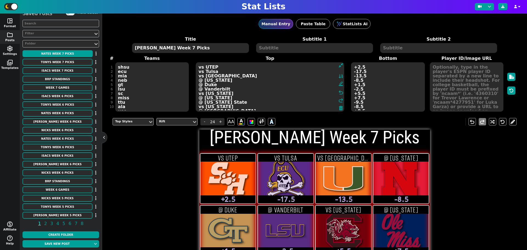
type textarea "vs UTEP vs Tulsa vs Louisville @ Minnesota @ Duke @ Vanderbilt vs Oklahoma @ Ge…"
click at [353, 87] on textarea "+2.5 -17.5 -13.5 -8.5 +1.5 -2.5 +5.5 +7.5 -9.5 -8.5 +8.5 +3.5 Red-Rocket OVER 54" at bounding box center [388, 86] width 74 height 49
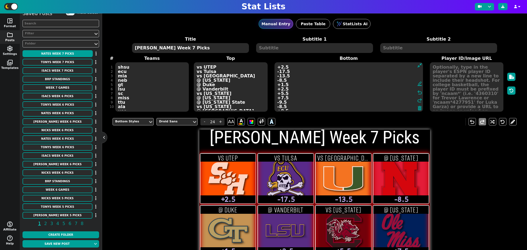
type textarea "+2.5 -17.5 -13.5 -8.5 +1.5 +2.5 +5.5 +7.5 -9.5 -8.5 +8.5 +3.5 Red-Rocket OVER 54"
click at [125, 93] on textarea "shsu ecu mia neb gt lsu sc miss ttu ala usc byu SMU sec" at bounding box center [152, 86] width 74 height 49
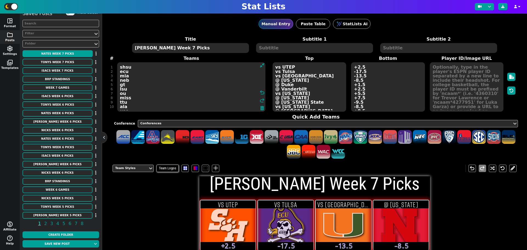
type textarea "shsu ecu mia neb gt lsu ou miss ttu ala usc byu SMU sec"
click at [301, 93] on textarea "vs UTEP vs Tulsa vs Louisville @ Minnesota @ Duke @ Vanderbilt vs Oklahoma @ Ge…" at bounding box center [310, 86] width 74 height 49
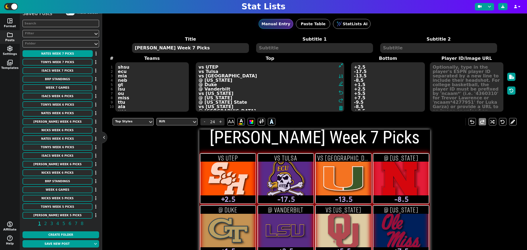
drag, startPoint x: 225, startPoint y: 94, endPoint x: 199, endPoint y: 93, distance: 25.5
click at [199, 93] on textarea "vs UTEP vs Tulsa vs Louisville @ Minnesota @ Duke @ Vanderbilt vs Oklahoma @ Ge…" at bounding box center [270, 86] width 149 height 49
type textarea "vs UTEP vs Tulsa vs Louisville @ Minnesota @ Duke @ Vanderbilt @ South Carolina…"
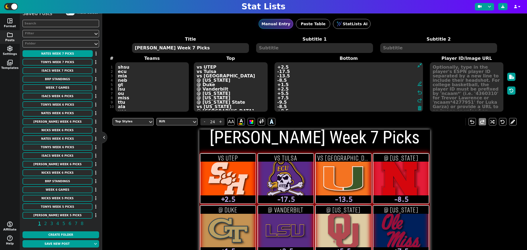
click at [354, 93] on textarea "+2.5 -17.5 -13.5 -8.5 +1.5 +2.5 +5.5 +7.5 -9.5 -8.5 +8.5 +3.5 Red-Rocket OVER 54" at bounding box center [349, 86] width 149 height 49
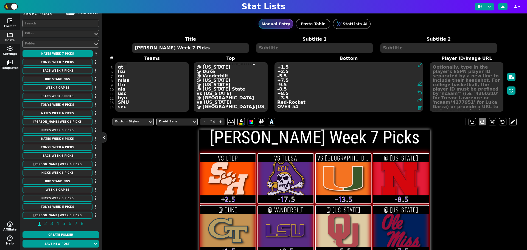
type textarea "+2.5 -17.5 -13.5 -8.5 +1.5 +2.5 -5.5 +7.5 -9.5 -8.5 +8.5 +3.5 Red-Rocket OVER 54"
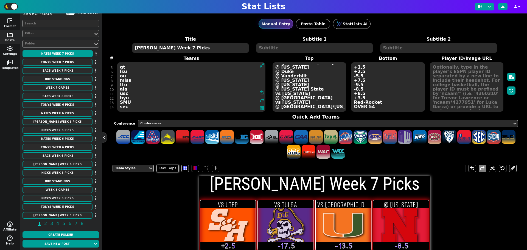
drag, startPoint x: 128, startPoint y: 102, endPoint x: 120, endPoint y: 102, distance: 8.3
click at [120, 102] on textarea "shsu ecu mia neb gt lsu ou miss ttu ala usc byu SMU sec" at bounding box center [191, 86] width 149 height 49
drag, startPoint x: 121, startPoint y: 102, endPoint x: 124, endPoint y: 102, distance: 3.0
click at [121, 102] on textarea "shsu ecu mia neb gt lsu ou miss ttu ala usc byu SMU sec" at bounding box center [191, 86] width 149 height 49
click at [127, 101] on textarea "shsu ecu mia neb gt lsu ou miss ttu ala usc byu SMU sec" at bounding box center [191, 86] width 149 height 49
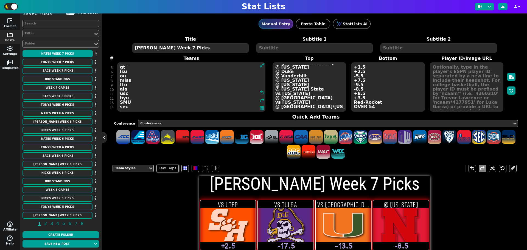
drag, startPoint x: 129, startPoint y: 101, endPoint x: 121, endPoint y: 102, distance: 8.5
click at [121, 102] on textarea "shsu ecu mia neb gt lsu ou miss ttu ala usc byu SMU sec" at bounding box center [191, 86] width 149 height 49
click at [309, 105] on textarea "vs UTEP vs Tulsa vs Louisville @ Minnesota @ Duke @ Vanderbilt @ South Carolina…" at bounding box center [310, 86] width 74 height 49
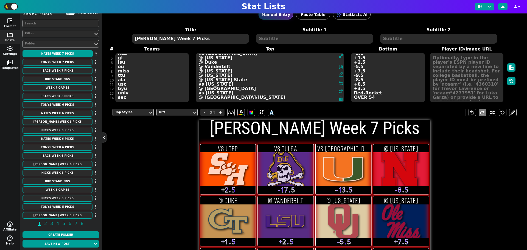
scroll to position [0, 0]
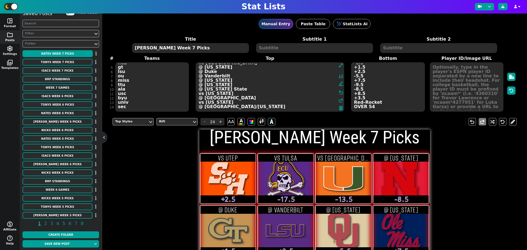
click at [141, 100] on div "Title Bryans Week 7 Picks Subtitle 1 Subtitle 2 # 1 2 3 4 5 6 7 8 9 10 11 12 13…" at bounding box center [315, 74] width 404 height 76
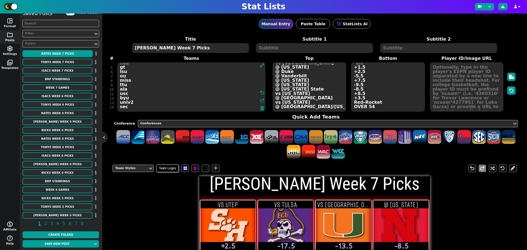
type textarea "shsu ecu mia neb gt lsu ou miss ttu ala usc byu unlv2 sec"
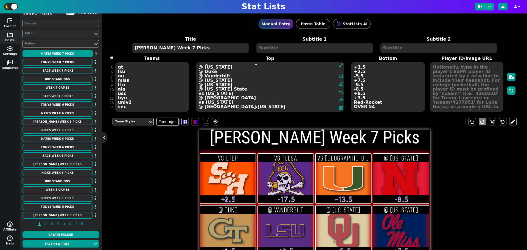
click at [297, 99] on textarea "vs UTEP vs Tulsa vs Louisville @ Minnesota @ Duke @ Vanderbilt @ South Carolina…" at bounding box center [270, 86] width 149 height 49
click at [224, 102] on textarea "vs UTEP vs Tulsa vs Louisville @ Minnesota @ Duke @ Vanderbilt @ South Carolina…" at bounding box center [270, 86] width 149 height 49
drag, startPoint x: 220, startPoint y: 103, endPoint x: 204, endPoint y: 103, distance: 16.2
click at [204, 103] on textarea "vs UTEP vs Tulsa vs Louisville @ Minnesota @ Duke @ Vanderbilt @ South Carolina…" at bounding box center [270, 86] width 149 height 49
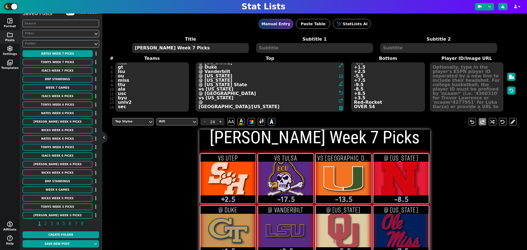
click at [216, 104] on textarea "vs UTEP vs Tulsa vs Louisville @ Minnesota @ Duke @ Vanderbilt @ South Carolina…" at bounding box center [270, 86] width 149 height 49
click at [218, 101] on textarea "vs UTEP vs Tulsa vs Louisville @ Minnesota @ Duke @ Vanderbilt @ South Carolina…" at bounding box center [270, 86] width 149 height 49
click at [220, 101] on textarea "vs UTEP vs Tulsa vs Louisville @ Minnesota @ Duke @ Vanderbilt @ South Carolina…" at bounding box center [270, 86] width 149 height 49
type textarea "vs UTEP vs Tulsa vs Louisville @ Minnesota @ Duke @ Vanderbilt @ South Carolina…"
click at [135, 106] on div "Title Bryans Week 7 Picks Subtitle 1 Subtitle 2 # 1 2 3 4 5 6 7 8 9 10 11 12 13…" at bounding box center [315, 74] width 404 height 76
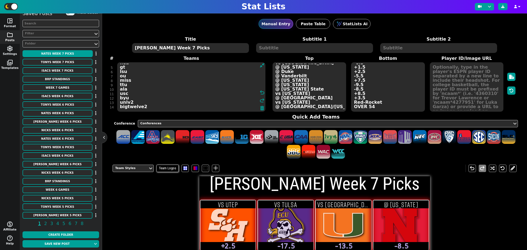
type textarea "shsu ecu mia neb gt lsu ou miss ttu ala usc byu unlv2 bigtwelve2"
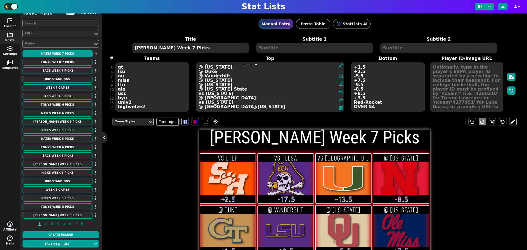
click at [312, 104] on textarea "vs UTEP vs Tulsa vs Louisville @ Minnesota @ Duke @ Vanderbilt @ South Carolina…" at bounding box center [270, 86] width 149 height 49
drag, startPoint x: 245, startPoint y: 105, endPoint x: 240, endPoint y: 105, distance: 5.3
click at [244, 105] on textarea "vs UTEP vs Tulsa vs Louisville @ Minnesota @ Duke @ Vanderbilt @ South Carolina…" at bounding box center [270, 86] width 149 height 49
drag, startPoint x: 236, startPoint y: 106, endPoint x: 199, endPoint y: 106, distance: 37.9
click at [199, 106] on textarea "vs UTEP vs Tulsa vs Louisville @ Minnesota @ Duke @ Vanderbilt @ South Carolina…" at bounding box center [270, 86] width 149 height 49
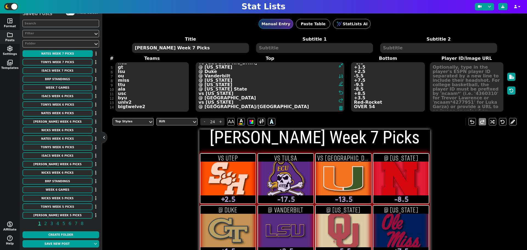
type textarea "vs UTEP vs Tulsa vs Louisville @ Minnesota @ Duke @ Vanderbilt @ South Carolina…"
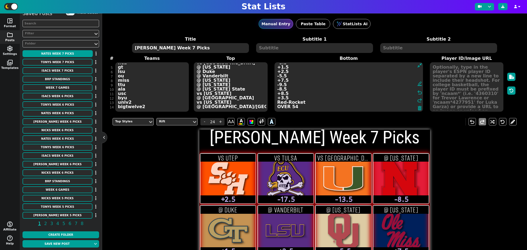
click at [371, 106] on textarea "+2.5 -17.5 -13.5 -8.5 +1.5 +2.5 -5.5 +7.5 -9.5 -8.5 +8.5 +3.5 Red-Rocket OVER 54" at bounding box center [349, 86] width 149 height 49
type textarea "+2.5 -17.5 -13.5 -8.5 +1.5 +2.5 -5.5 +7.5 -9.5 -8.5 +8.5 +3.5 Red-Rocket OVER 66"
click at [58, 244] on button "Save new post" at bounding box center [57, 243] width 69 height 7
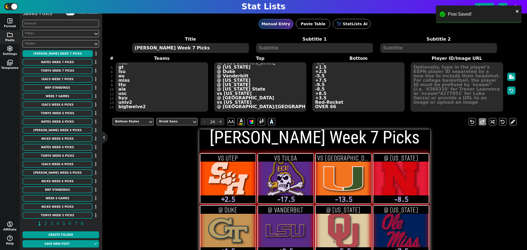
click at [149, 51] on textarea "[PERSON_NAME] Week 7 Picks" at bounding box center [190, 48] width 117 height 10
type input "20"
drag, startPoint x: 148, startPoint y: 48, endPoint x: 136, endPoint y: 48, distance: 12.4
click at [136, 48] on textarea "[PERSON_NAME] Week 7 Picks" at bounding box center [190, 48] width 117 height 10
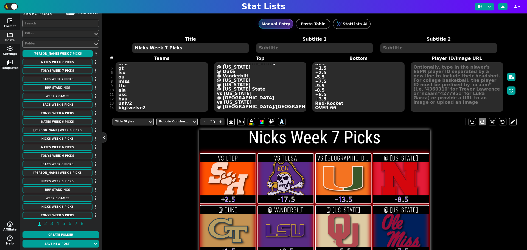
scroll to position [18, 0]
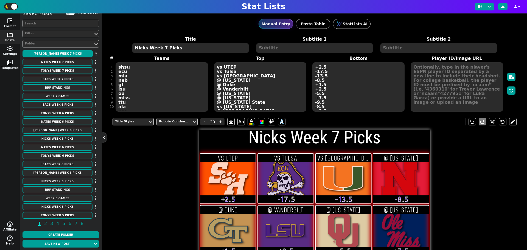
type textarea "Nicks Week 7 Picks"
click at [128, 80] on textarea "shsu ecu mia neb gt lsu ou miss ttu ala usc byu unlv2 bigtwelve2" at bounding box center [162, 86] width 92 height 49
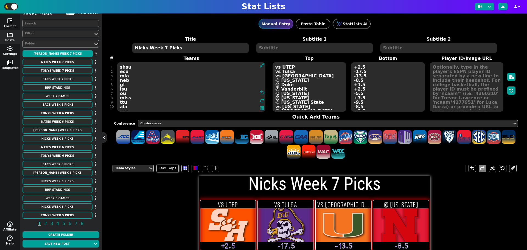
drag, startPoint x: 129, startPoint y: 80, endPoint x: 120, endPoint y: 80, distance: 8.5
click at [120, 80] on textarea "shsu ecu mia neb gt lsu ou miss ttu ala usc byu unlv2 bigtwelve2" at bounding box center [191, 86] width 149 height 49
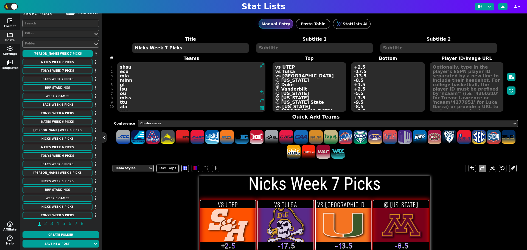
type textarea "shsu ecu mia minn gt lsu ou miss ttu ala usc byu unlv2 bigtwelve2"
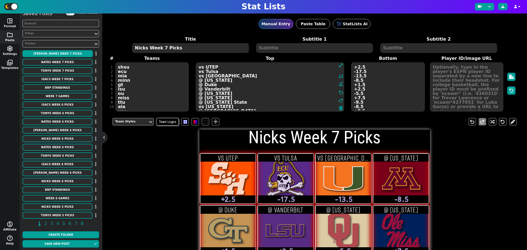
click at [300, 77] on textarea "vs UTEP vs Tulsa vs Louisville @ Minnesota @ Duke @ Vanderbilt @ South Carolina…" at bounding box center [270, 86] width 149 height 49
drag, startPoint x: 230, startPoint y: 80, endPoint x: 197, endPoint y: 82, distance: 33.3
click at [197, 82] on textarea "vs UTEP vs Tulsa vs Louisville @ Minnesota @ Duke @ Vanderbilt @ South Carolina…" at bounding box center [270, 86] width 149 height 49
type textarea "vs UTEP vs Tulsa vs Louisville vs Nebraska @ Duke @ Vanderbilt @ South Carolina…"
click at [354, 80] on textarea "+2.5 -17.5 -13.5 -8.5 +1.5 +2.5 -5.5 +7.5 -9.5 -8.5 +8.5 +3.5 Red-Rocket OVER 66" at bounding box center [388, 86] width 74 height 49
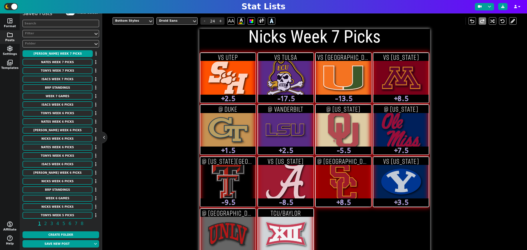
scroll to position [0, 0]
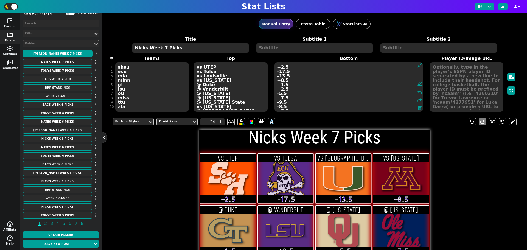
type textarea "+2.5 -17.5 -13.5 +8.5 +1.5 +2.5 -5.5 +7.5 -9.5 -8.5 +8.5 +3.5 Red-Rocket OVER 66"
click at [122, 86] on textarea "shsu ecu mia minn gt lsu ou miss ttu ala usc byu unlv2 bigtwelve2" at bounding box center [152, 86] width 74 height 49
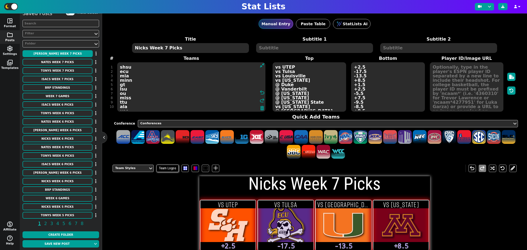
click at [124, 85] on textarea "shsu ecu mia minn gt lsu ou miss ttu ala usc byu unlv2 bigtwelve2" at bounding box center [191, 86] width 149 height 49
type textarea "shsu ecu mia minn Duke lsu ou miss ttu ala usc byu unlv2 bigtwelve2"
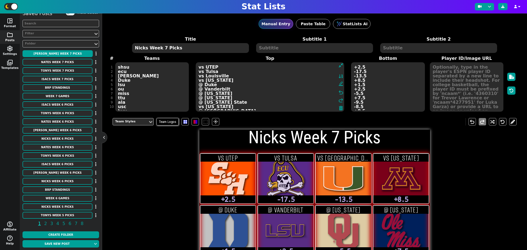
click at [292, 85] on textarea "vs UTEP vs Tulsa vs Louisville vs Nebraska @ Duke @ Vanderbilt @ South Carolina…" at bounding box center [270, 86] width 149 height 49
drag, startPoint x: 218, startPoint y: 86, endPoint x: 198, endPoint y: 84, distance: 20.1
click at [198, 84] on textarea "vs UTEP vs Tulsa vs Louisville vs Nebraska @ Duke @ Vanderbilt @ South Carolina…" at bounding box center [270, 86] width 149 height 49
type textarea "vs UTEP vs Tulsa vs Louisville vs Nebraska vs Georgia Tech @ Vanderbilt @ South…"
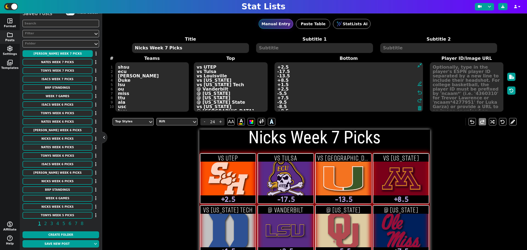
click at [353, 85] on textarea "+2.5 -17.5 -13.5 +8.5 +1.5 +2.5 -5.5 +7.5 -9.5 -8.5 +8.5 +3.5 Red-Rocket OVER 66" at bounding box center [349, 86] width 149 height 49
click at [278, 85] on textarea "+2.5 -17.5 -13.5 +8.5 +1.5 +2.5 -5.5 +7.5 -9.5 -8.5 +8.5 +3.5 Red-Rocket OVER 66" at bounding box center [349, 86] width 149 height 49
type textarea "+2.5 -17.5 -13.5 +8.5 -1.5 +2.5 -5.5 +7.5 -9.5 -8.5 +8.5 +3.5 Red-Rocket OVER 66"
click at [127, 98] on textarea "shsu ecu mia minn Duke lsu ou miss ttu ala usc byu unlv2 bigtwelve2" at bounding box center [152, 86] width 74 height 49
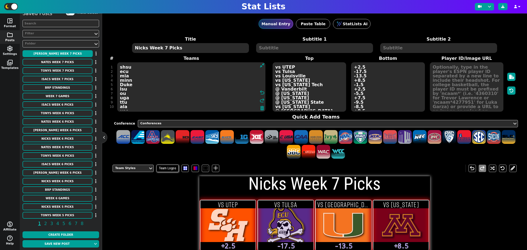
type textarea "shsu ecu mia minn Duke lsu ou uga ttu ala usc byu unlv2 bigtwelve2"
click at [298, 98] on textarea "vs UTEP vs Tulsa vs Louisville vs Nebraska vs Georgia Tech @ Vanderbilt @ South…" at bounding box center [310, 86] width 74 height 49
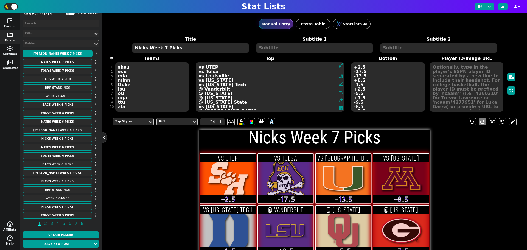
drag, startPoint x: 220, startPoint y: 98, endPoint x: 199, endPoint y: 99, distance: 21.1
click at [199, 99] on textarea "vs UTEP vs Tulsa vs Louisville vs Nebraska vs Georgia Tech @ Vanderbilt @ South…" at bounding box center [270, 86] width 149 height 49
type textarea "vs UTEP vs Tulsa vs Louisville vs Nebraska vs Georgia Tech @ Vanderbilt @ South…"
click at [354, 97] on textarea "+2.5 -17.5 -13.5 +8.5 -1.5 +2.5 -5.5 +7.5 -9.5 -8.5 +8.5 +3.5 Red-Rocket OVER 66" at bounding box center [388, 86] width 74 height 49
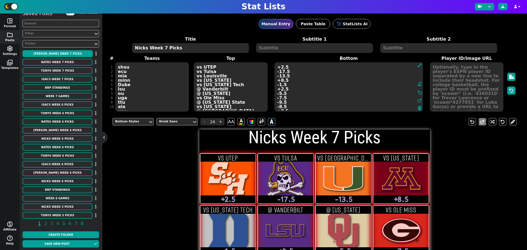
scroll to position [12, 0]
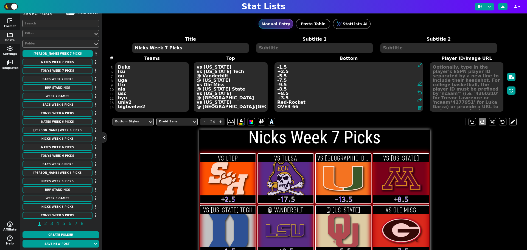
type textarea "+2.5 -17.5 -13.5 +8.5 -1.5 +2.5 -5.5 -7.5 -9.5 -8.5 +8.5 +3.5 Red-Rocket OVER 66"
click at [127, 94] on textarea "shsu ecu mia minn Duke lsu ou uga ttu ala usc byu unlv2 bigtwelve2" at bounding box center [152, 86] width 74 height 49
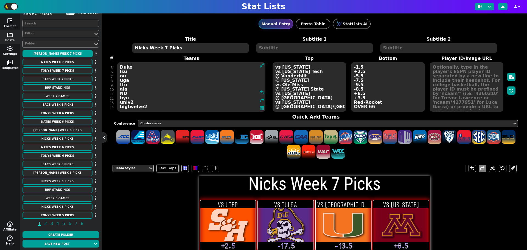
type textarea "shsu ecu mia minn Duke lsu ou uga ttu ala ND byu unlv2 bigtwelve2"
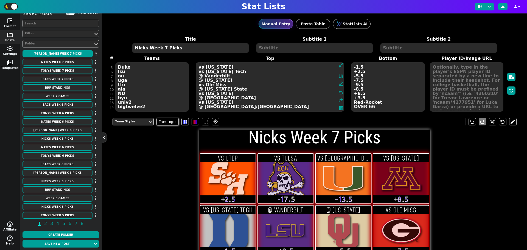
drag, startPoint x: 308, startPoint y: 96, endPoint x: 288, endPoint y: 93, distance: 20.5
click at [308, 96] on textarea "vs UTEP vs Tulsa vs Louisville vs Nebraska vs Georgia Tech @ Vanderbilt @ South…" at bounding box center [270, 86] width 149 height 49
drag, startPoint x: 233, startPoint y: 93, endPoint x: 197, endPoint y: 94, distance: 36.2
click at [197, 94] on textarea "vs UTEP vs Tulsa vs Louisville vs Nebraska vs Georgia Tech @ Vanderbilt @ South…" at bounding box center [270, 86] width 149 height 49
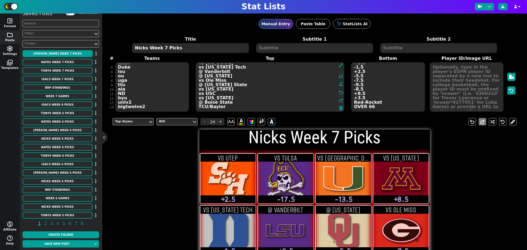
type textarea "vs UTEP vs Tulsa vs Louisville vs Nebraska vs Georgia Tech @ Vanderbilt @ South…"
click at [355, 93] on textarea "+2.5 -17.5 -13.5 +8.5 -1.5 +2.5 -5.5 -7.5 -9.5 -8.5 +8.5 +3.5 Red-Rocket OVER 66" at bounding box center [388, 86] width 74 height 49
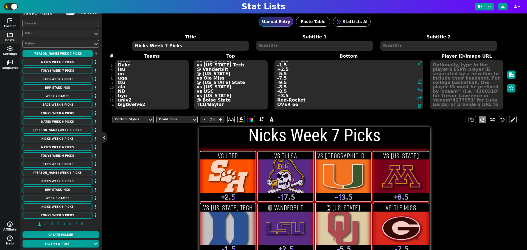
scroll to position [0, 0]
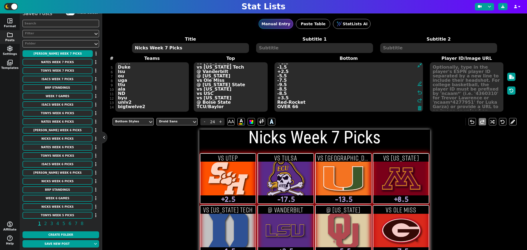
type textarea "+2.5 -17.5 -13.5 +8.5 -1.5 +2.5 -5.5 -7.5 -9.5 -8.5 -8.5 +3.5 Red-Rocket OVER 66"
click at [133, 103] on div "Title Nicks Week 7 Picks Subtitle 1 Subtitle 2 # 1 2 3 4 5 6 7 8 9 10 11 12 13 …" at bounding box center [315, 74] width 404 height 76
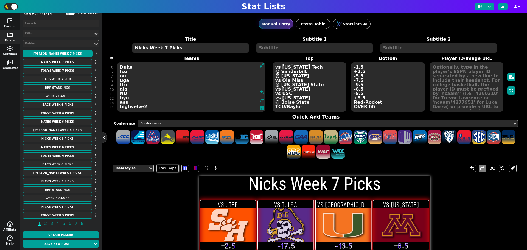
type textarea "shsu ecu mia minn Duke lsu ou uga ttu ala ND byu asu bigtwelve2"
click at [305, 102] on textarea "vs UTEP vs Tulsa vs Louisville vs Nebraska vs Georgia Tech @ Vanderbilt @ South…" at bounding box center [310, 86] width 74 height 49
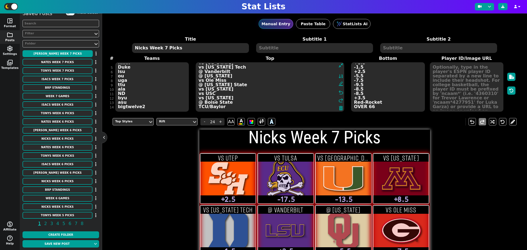
drag, startPoint x: 227, startPoint y: 102, endPoint x: 221, endPoint y: 101, distance: 6.4
click at [199, 102] on textarea "vs UTEP vs Tulsa vs Louisville vs Nebraska vs Georgia Tech @ Vanderbilt @ South…" at bounding box center [270, 86] width 149 height 49
type textarea "vs UTEP vs Tulsa vs Louisville vs Nebraska vs Georgia Tech @ Vanderbilt @ South…"
click at [144, 106] on div "Title Nicks Week 7 Picks Subtitle 1 Subtitle 2 # 1 2 3 4 5 6 7 8 9 10 11 12 13 …" at bounding box center [315, 74] width 404 height 76
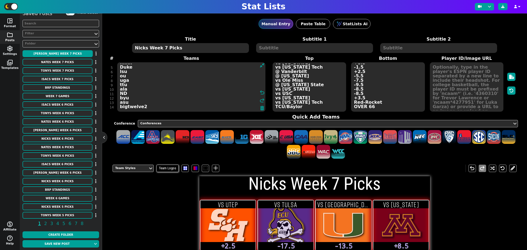
drag, startPoint x: 144, startPoint y: 106, endPoint x: 120, endPoint y: 107, distance: 23.6
click at [120, 107] on textarea "shsu ecu mia minn Duke lsu ou uga ttu ala ND byu asu bigtwelve2" at bounding box center [191, 86] width 149 height 49
type textarea "shsu ecu mia minn Duke lsu ou uga ttu ala ND byu asu sec"
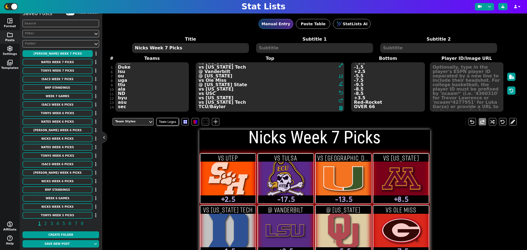
click at [313, 107] on textarea "vs UTEP vs Tulsa vs Louisville vs Nebraska vs Georgia Tech @ Vanderbilt @ South…" at bounding box center [270, 86] width 149 height 49
type textarea "vs UTEP vs Tulsa vs Louisville vs Nebraska vs Georgia Tech @ Vanderbilt @ South…"
click at [373, 107] on textarea "+2.5 -17.5 -13.5 +8.5 -1.5 +2.5 -5.5 -7.5 -9.5 -8.5 -8.5 +3.5 Red-Rocket OVER 66" at bounding box center [388, 86] width 74 height 49
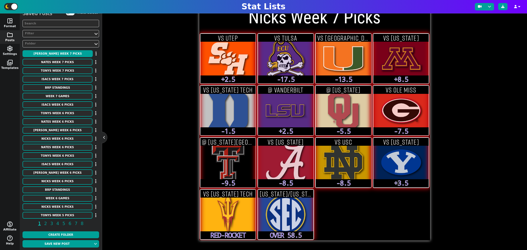
scroll to position [19, 0]
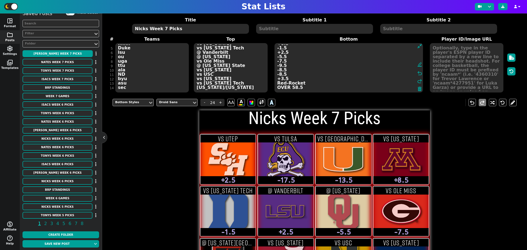
type textarea "+2.5 -17.5 -13.5 +8.5 -1.5 +2.5 -5.5 -7.5 -9.5 -8.5 -8.5 +3.5 Red-Rocket OVER 5…"
click at [204, 87] on textarea "vs UTEP vs Tulsa vs Louisville vs Nebraska vs Georgia Tech @ Vanderbilt @ South…" at bounding box center [231, 67] width 74 height 49
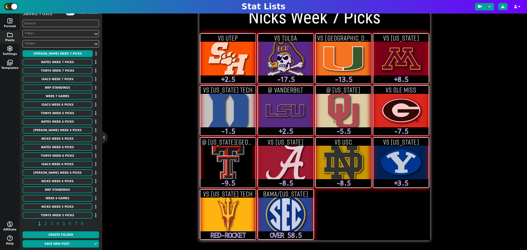
scroll to position [0, 0]
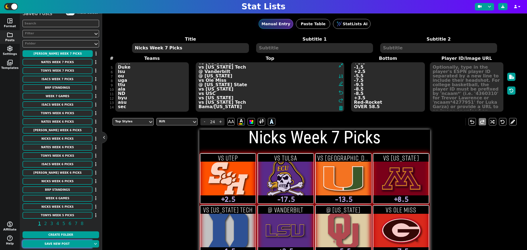
type textarea "vs UTEP vs Tulsa vs Louisville vs Nebraska vs Georgia Tech @ Vanderbilt @ South…"
click at [58, 245] on button "Save new post" at bounding box center [57, 243] width 69 height 7
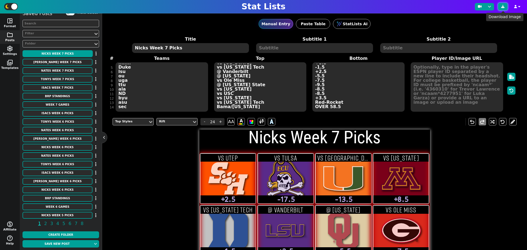
click at [503, 6] on icon at bounding box center [502, 6] width 3 height 3
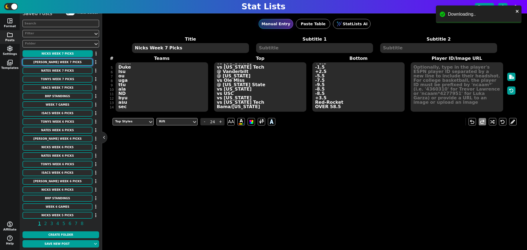
click at [66, 63] on button "[PERSON_NAME] Week 7 Picks" at bounding box center [58, 62] width 70 height 7
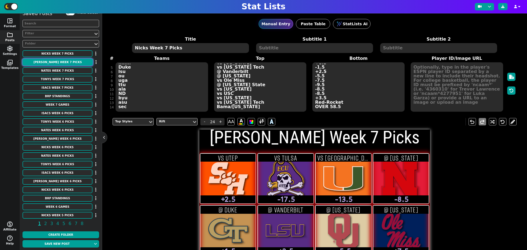
type textarea "[PERSON_NAME] Week 7 Picks"
type textarea "shsu ecu mia neb gt lsu ou miss ttu ala usc byu unlv2 bigtwelve2"
type textarea "vs UTEP vs Tulsa vs Louisville @ Minnesota @ Duke @ Vanderbilt @ South Carolina…"
type textarea "+2.5 -17.5 -13.5 -8.5 +1.5 +2.5 -5.5 +7.5 -9.5 -8.5 +8.5 +3.5 Red-Rocket OVER 66"
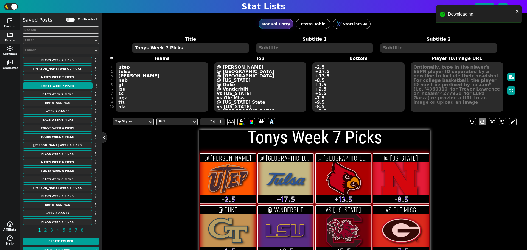
scroll to position [18, 0]
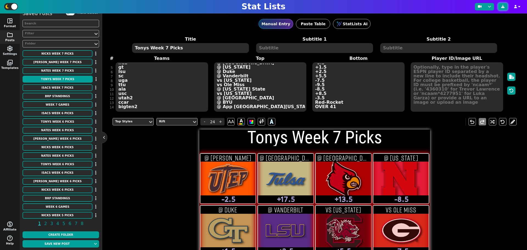
click at [502, 6] on icon at bounding box center [502, 6] width 3 height 3
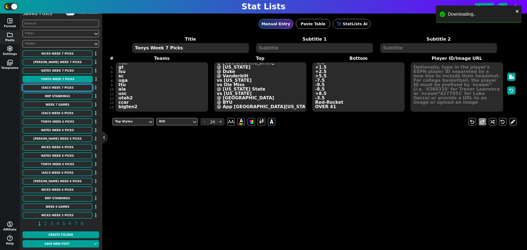
click at [48, 86] on button "Isacs Week 7 Picks" at bounding box center [58, 87] width 70 height 7
